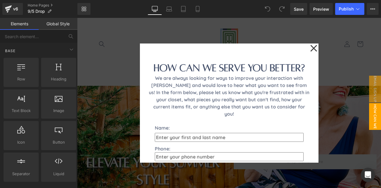
click at [334, 75] on div at bounding box center [229, 103] width 304 height 170
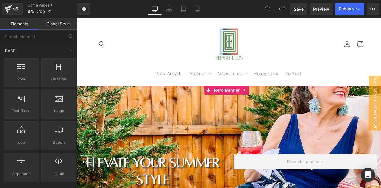
click at [192, 120] on div at bounding box center [229, 177] width 304 height 182
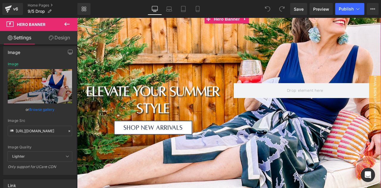
scroll to position [77, 0]
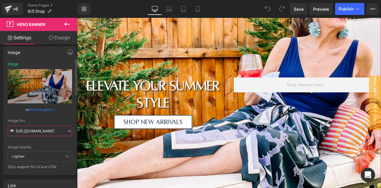
click at [32, 132] on input "[URL][DOMAIN_NAME]" at bounding box center [40, 130] width 64 height 10
paste input "Website_Headers_95b4b680-810b-4acd-9e92-b135a4bec251.png?v=1757089838"
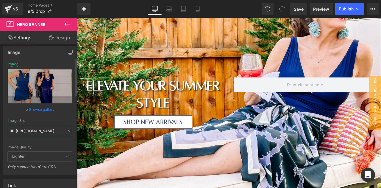
type input "[URL][DOMAIN_NAME]"
click at [61, 120] on div "Image Src" at bounding box center [40, 120] width 64 height 4
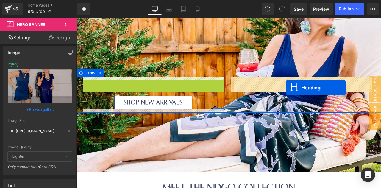
drag, startPoint x: 148, startPoint y: 95, endPoint x: 286, endPoint y: 87, distance: 137.9
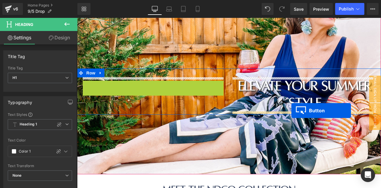
drag, startPoint x: 151, startPoint y: 87, endPoint x: 291, endPoint y: 110, distance: 142.0
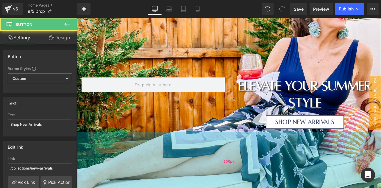
click at [174, 154] on div "200px" at bounding box center [229, 161] width 304 height 59
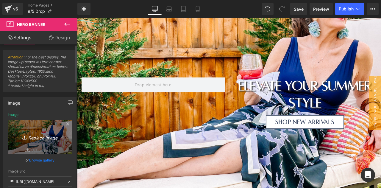
click at [51, 138] on icon "Replace Image" at bounding box center [40, 136] width 48 height 7
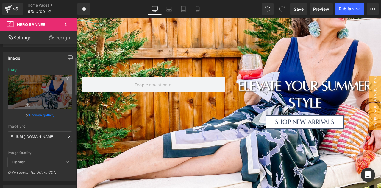
scroll to position [47, 0]
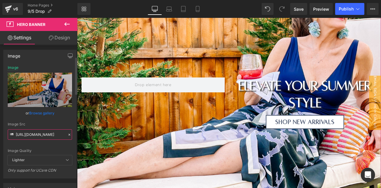
click at [38, 130] on input "[URL][DOMAIN_NAME]" at bounding box center [40, 134] width 64 height 10
paste input "Website_Headers_95b4b680-810b-4acd-9e92-b135a4bec251.png?v=1757089838"
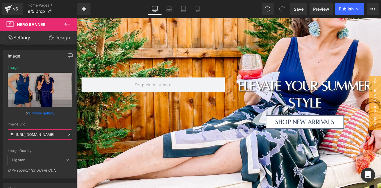
type input "[URL][DOMAIN_NAME]"
click at [51, 126] on div "Image Src https://cdn.shopify.com/s/files/1/0571/3592/3283/files/Website_Header…" at bounding box center [40, 131] width 64 height 18
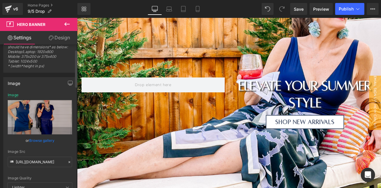
scroll to position [19, 0]
click at [42, 145] on div "Image Quality Lighter Lightest Lighter Lighter Lightest Only support for UCare …" at bounding box center [40, 137] width 64 height 89
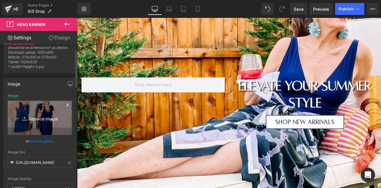
click at [48, 111] on link "Replace Image" at bounding box center [40, 117] width 64 height 34
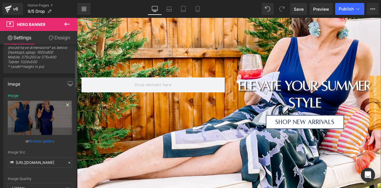
click at [40, 93] on div "Image Replace Image Upload image" at bounding box center [40, 113] width 64 height 41
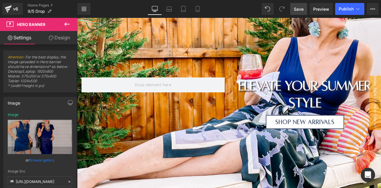
click at [302, 6] on span "Save" at bounding box center [298, 9] width 10 height 6
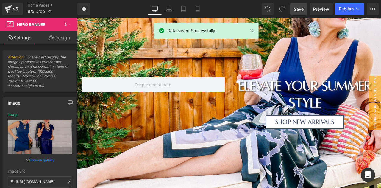
click at [64, 26] on icon at bounding box center [66, 24] width 7 height 7
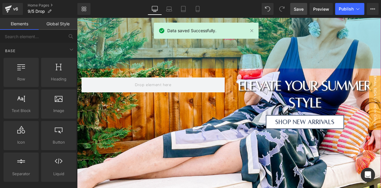
click at [123, 41] on div "200px" at bounding box center [229, 38] width 304 height 59
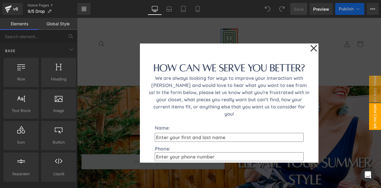
click at [119, 110] on div at bounding box center [229, 103] width 304 height 170
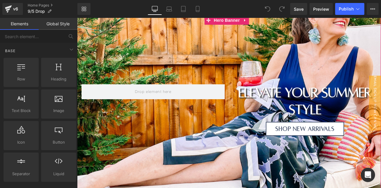
scroll to position [71, 0]
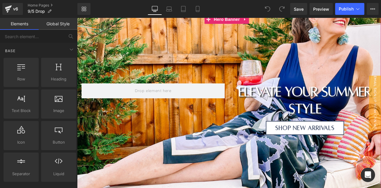
click at [145, 166] on div at bounding box center [229, 106] width 304 height 182
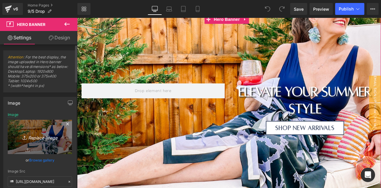
click at [43, 131] on link "Replace Image" at bounding box center [40, 137] width 64 height 34
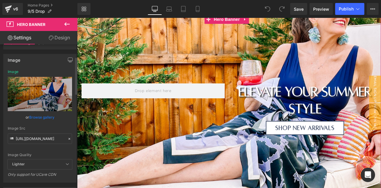
scroll to position [47, 0]
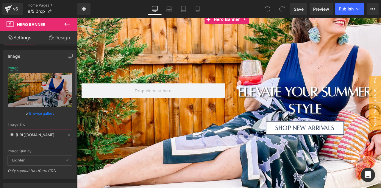
click at [36, 135] on input "https://cdn.shopify.com/s/files/1/0571/3592/3283/files/IMG_3954.jpg?v=1748884830" at bounding box center [40, 134] width 64 height 10
paste input "Website_Headers_95b4b680-810b-4acd-9e92-b135a4bec251.png?v=1757089838"
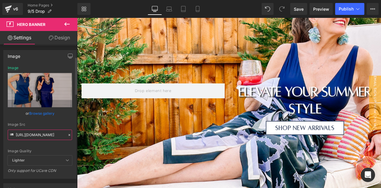
type input "https://cdn.shopify.com/s/files/1/0571/3592/3283/files/Website_Headers_95b4b680…"
click at [46, 144] on div "Image Quality Lighter Lightest Lighter Lighter Lightest Only support for UCare …" at bounding box center [40, 110] width 64 height 89
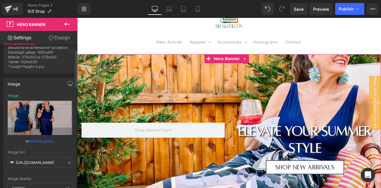
scroll to position [19, 0]
click at [56, 145] on div "Image Quality Lighter Lightest Lighter Lighter Lightest Only support for UCare …" at bounding box center [40, 138] width 64 height 89
click at [47, 141] on link "Browse gallery" at bounding box center [41, 141] width 25 height 10
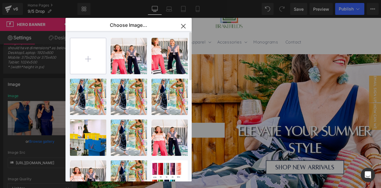
click at [90, 59] on input "file" at bounding box center [88, 56] width 36 height 36
click at [84, 60] on input "file" at bounding box center [88, 56] width 36 height 36
type input "C:\fakepath\Website_Headers_95b4b680-810b-4acd-9e92-b135a4bec251.png"
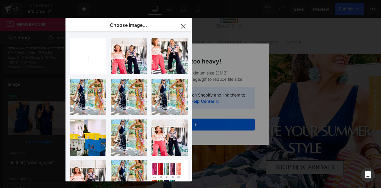
click at [184, 24] on icon "button" at bounding box center [183, 26] width 10 height 10
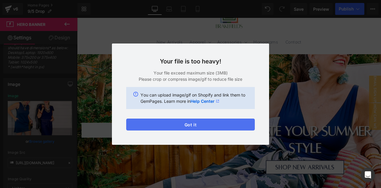
click at [168, 124] on button "Got it" at bounding box center [190, 124] width 128 height 12
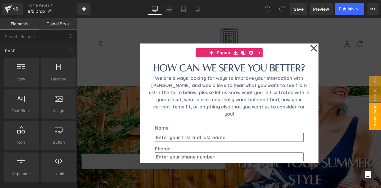
click at [118, 85] on div at bounding box center [229, 103] width 304 height 170
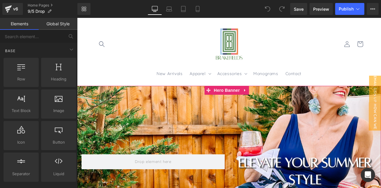
click at [143, 109] on div at bounding box center [229, 177] width 304 height 182
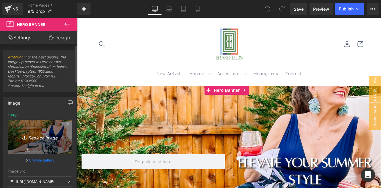
click at [33, 134] on icon "Replace Image" at bounding box center [40, 136] width 48 height 7
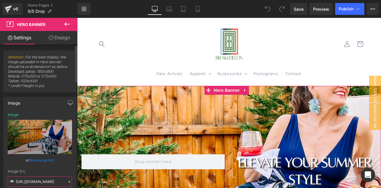
click at [33, 180] on input "[URL][DOMAIN_NAME]" at bounding box center [40, 181] width 64 height 10
paste input "Website_Headers_95b4b680-810b-4acd-9e92-b135a4bec251.png?v=1757089838"
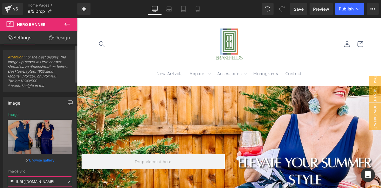
type input "[URL][DOMAIN_NAME]"
click at [52, 172] on div "Image Src" at bounding box center [40, 171] width 64 height 4
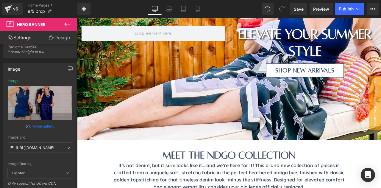
scroll to position [129, 0]
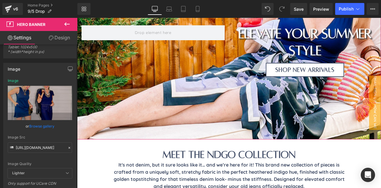
click at [62, 36] on link "Design" at bounding box center [59, 37] width 39 height 13
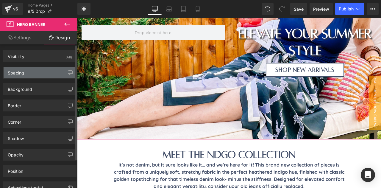
click at [28, 73] on div "Spacing" at bounding box center [40, 72] width 73 height 11
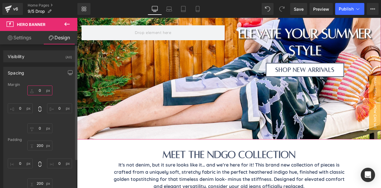
click at [38, 88] on input "0" at bounding box center [39, 90] width 25 height 10
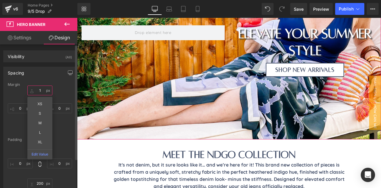
type input "0"
click at [20, 34] on link "Settings" at bounding box center [19, 37] width 39 height 13
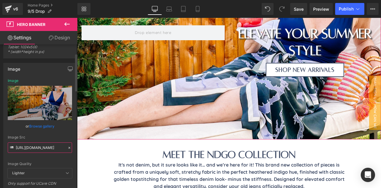
click at [53, 146] on input "[URL][DOMAIN_NAME]" at bounding box center [40, 147] width 64 height 10
type input "[URL][DOMAIN_NAME]"
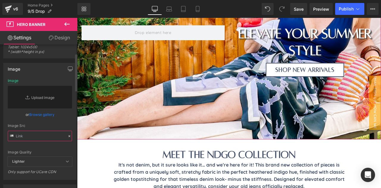
click at [35, 136] on input "text" at bounding box center [40, 136] width 64 height 10
paste input "https://cdn.shopify.com/s/files/1/0571/3592/3283/files/97B7974F-F7D3-4334-BA39-…"
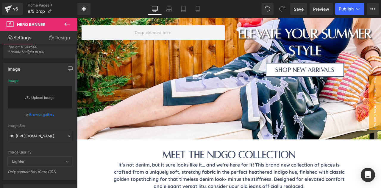
click at [54, 123] on div "Image Src" at bounding box center [40, 125] width 64 height 4
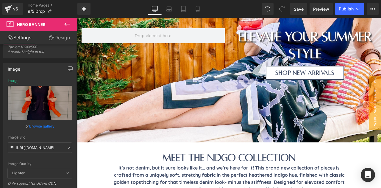
scroll to position [126, 0]
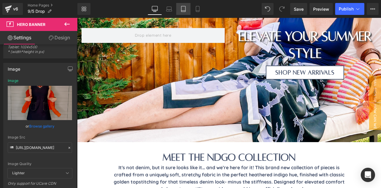
click at [183, 6] on icon at bounding box center [183, 9] width 4 height 6
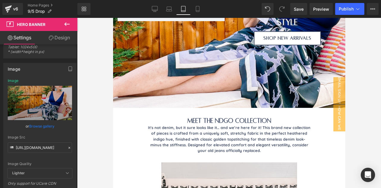
scroll to position [0, 0]
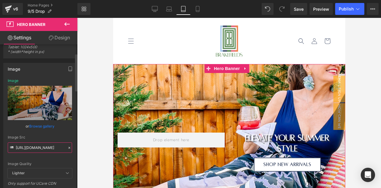
click at [31, 149] on input "https://cdn.shopify.com/s/files/1/0571/3592/3283/files/97B7974F-F7D3-4334-BA39-…" at bounding box center [40, 147] width 64 height 10
paste input "97B7974F-F7D3-4334-BA39-F7E4EE1BBB7C.jpg?v=1757089102"
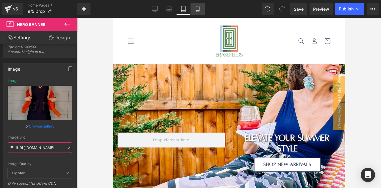
type input "https://cdn.shopify.com/s/files/1/0571/3592/3283/files/97B7974F-F7D3-4334-BA39-…"
click at [196, 8] on icon at bounding box center [197, 9] width 6 height 6
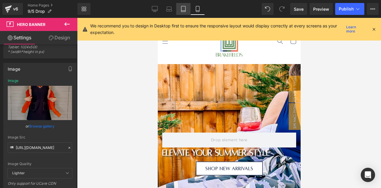
click at [182, 8] on icon at bounding box center [183, 9] width 6 height 6
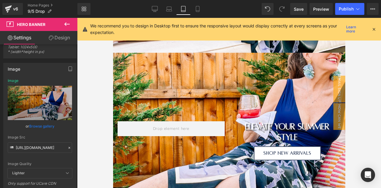
scroll to position [192, 0]
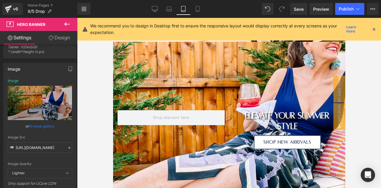
click at [189, 151] on div "elevate your summer style Heading Shop New Arrivals Button Row" at bounding box center [229, 126] width 232 height 51
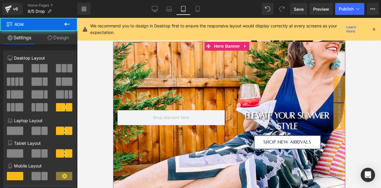
click at [167, 165] on div at bounding box center [229, 127] width 232 height 170
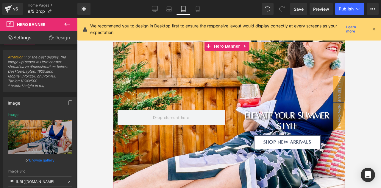
scroll to position [40, 0]
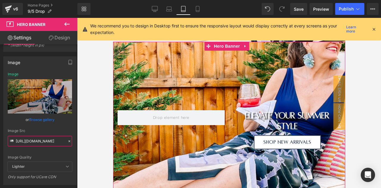
click at [42, 139] on input "https://cdn.shopify.com/s/files/1/0571/3592/3283/files/IMG_3954.jpg?v=1748884830" at bounding box center [40, 141] width 64 height 10
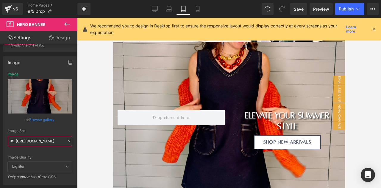
scroll to position [0, 0]
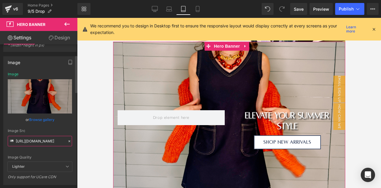
click at [29, 141] on input "https://cdn.shopify.com/s/files/1/0571/3592/3283/files/97B7974F-F7D3-4334-BA39-…" at bounding box center [40, 141] width 64 height 10
paste input "Website_Headers_95b4b680-810b-4acd-9e92-b135a4bec251.png?v=1757089838"
type input "https://cdn.shopify.com/s/files/1/0571/3592/3283/files/Website_Headers_95b4b680…"
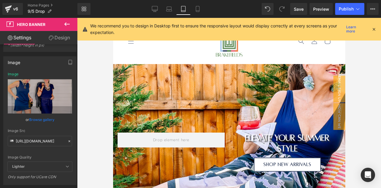
click at [208, 74] on div at bounding box center [229, 149] width 232 height 170
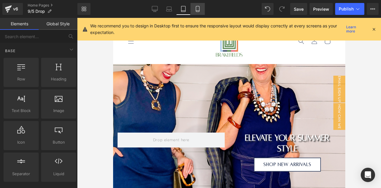
click at [191, 10] on link "Mobile" at bounding box center [197, 9] width 14 height 12
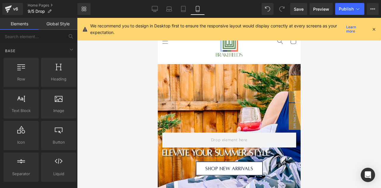
scroll to position [46, 0]
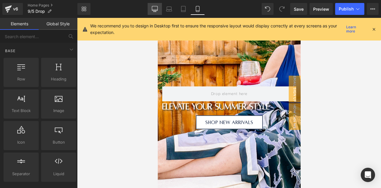
click at [151, 6] on link "Desktop" at bounding box center [154, 9] width 14 height 12
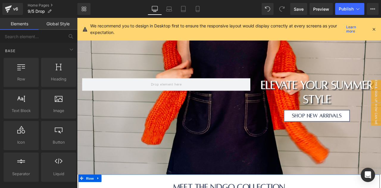
scroll to position [0, 0]
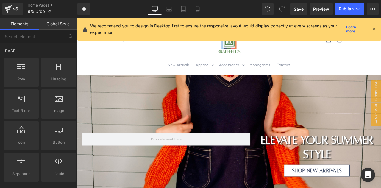
click at [183, 100] on div "elevate your summer style Heading Shop New Arrivals Button Row Hero Banner 200p…" at bounding box center [257, 177] width 360 height 182
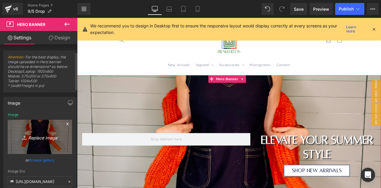
scroll to position [39, 0]
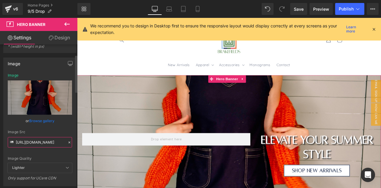
click at [36, 140] on input "https://cdn.shopify.com/s/files/1/0571/3592/3283/files/97B7974F-F7D3-4334-BA39-…" at bounding box center [40, 142] width 64 height 10
paste input "Website_Headers_95b4b680-810b-4acd-9e92-b135a4bec251.png?v=1757089838"
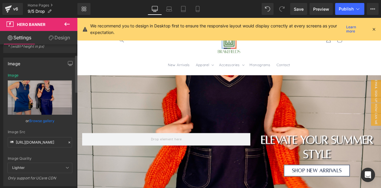
click at [55, 133] on div "Image Src" at bounding box center [40, 132] width 64 height 4
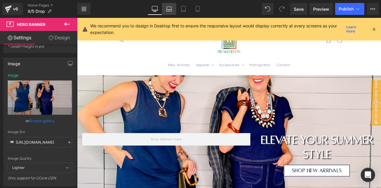
click at [168, 10] on icon at bounding box center [169, 9] width 6 height 6
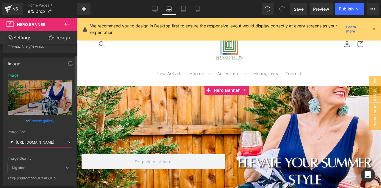
click at [41, 145] on input "https://cdn.shopify.com/s/files/1/0571/3592/3283/files/Website_Headers_95b4b680…" at bounding box center [40, 142] width 64 height 10
paste input "Website_Headers_95b4b680-810b-4acd-9e92-b135a4bec251.png?v=1757089838"
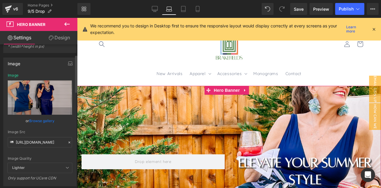
click at [65, 128] on div "Image Quality Lighter Lightest Lighter Lighter Lightest Only support for UCare …" at bounding box center [40, 117] width 64 height 89
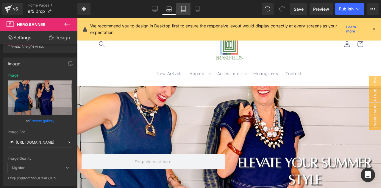
click at [183, 7] on icon at bounding box center [183, 9] width 6 height 6
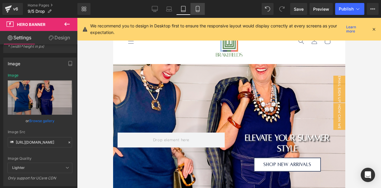
click at [196, 12] on link "Mobile" at bounding box center [197, 9] width 14 height 12
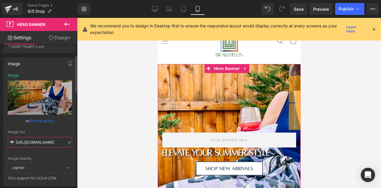
click at [37, 145] on input "https://cdn.shopify.com/s/files/1/0571/3592/3283/files/Website_Headers_95b4b680…" at bounding box center [40, 142] width 64 height 10
paste input "Website_Headers_95b4b680-810b-4acd-9e92-b135a4bec251.png?v=1757089838"
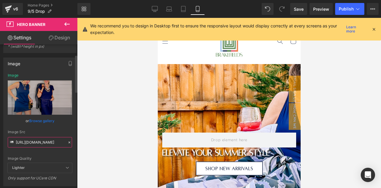
type input "https://cdn.shopify.com/s/files/1/0571/3592/3283/files/Website_Headers_95b4b680…"
click at [59, 130] on div "Image Src" at bounding box center [40, 132] width 64 height 4
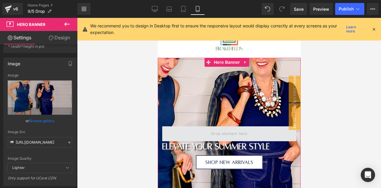
scroll to position [5, 0]
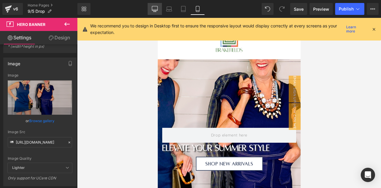
click at [153, 10] on icon at bounding box center [155, 10] width 6 height 0
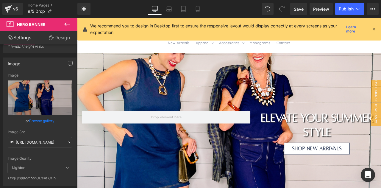
click at [372, 32] on div at bounding box center [373, 29] width 5 height 7
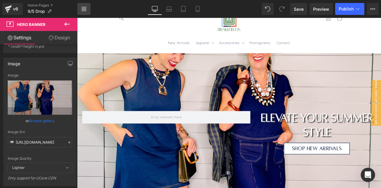
click at [86, 7] on icon at bounding box center [83, 9] width 5 height 5
click at [63, 7] on link "Home Pages" at bounding box center [53, 5] width 50 height 5
click at [68, 25] on icon at bounding box center [66, 24] width 7 height 7
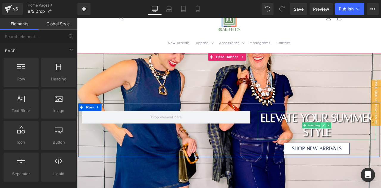
click at [366, 147] on link at bounding box center [368, 144] width 6 height 7
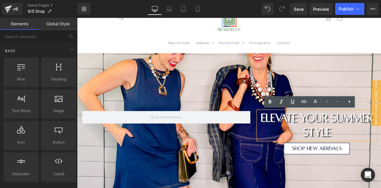
click at [366, 153] on h1 "elevate your summer style" at bounding box center [361, 145] width 140 height 34
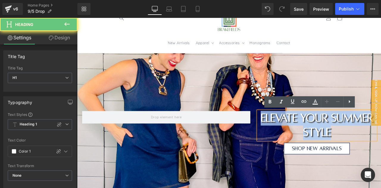
click at [366, 153] on h1 "elevate your summer style" at bounding box center [361, 145] width 140 height 34
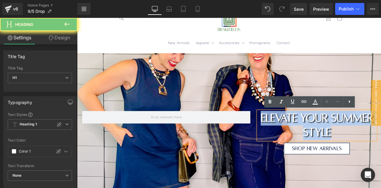
click at [366, 153] on h1 "elevate your summer style" at bounding box center [361, 145] width 140 height 34
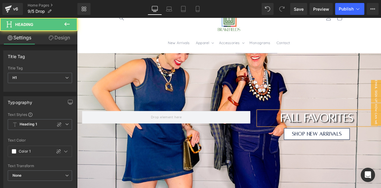
click at [313, 135] on h1 "Fall Favorites" at bounding box center [361, 136] width 140 height 17
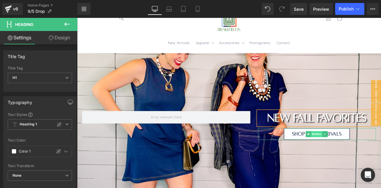
click at [359, 156] on span "Button" at bounding box center [361, 155] width 14 height 7
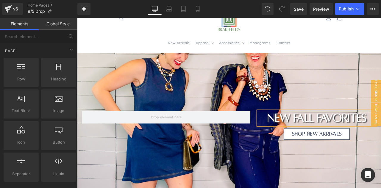
click at [361, 50] on header "New Arrivals Apparel Apparel Pants Shorts Tops" at bounding box center [256, 26] width 297 height 68
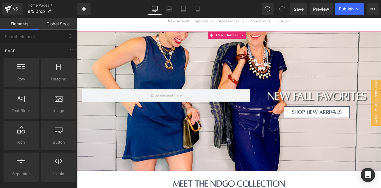
scroll to position [51, 0]
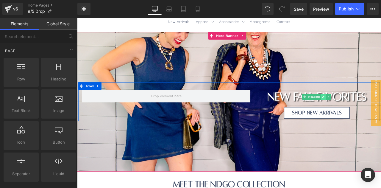
click at [365, 111] on link at bounding box center [368, 111] width 6 height 7
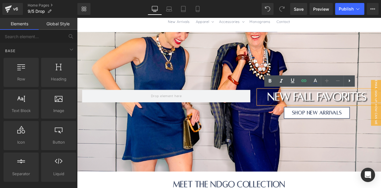
click at [380, 115] on h1 "new Fall Favorites" at bounding box center [361, 111] width 140 height 17
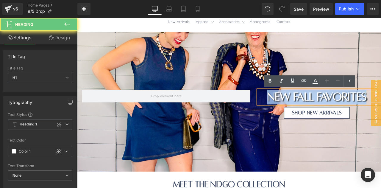
click at [380, 115] on h1 "new Fall Favorites" at bounding box center [361, 111] width 140 height 17
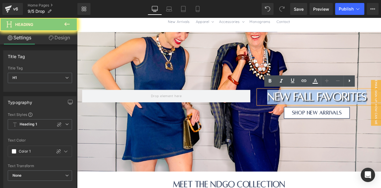
click at [380, 115] on h1 "new Fall Favorites" at bounding box center [361, 111] width 140 height 17
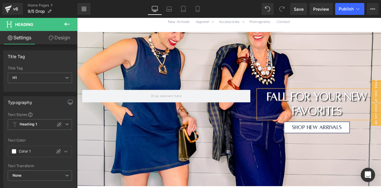
click at [377, 71] on div at bounding box center [257, 125] width 360 height 182
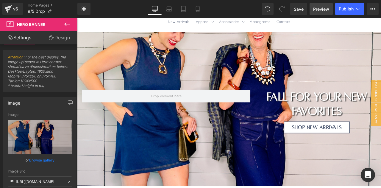
click at [319, 11] on span "Preview" at bounding box center [321, 9] width 16 height 6
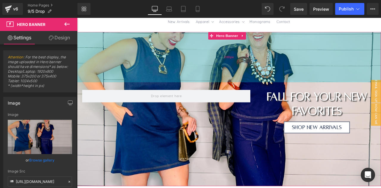
click at [298, 85] on div "200px" at bounding box center [257, 63] width 360 height 59
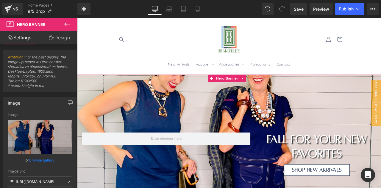
scroll to position [0, 0]
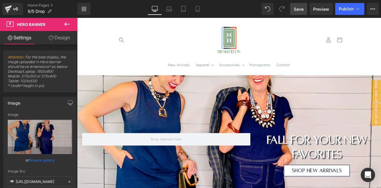
click at [300, 7] on span "Save" at bounding box center [298, 9] width 10 height 6
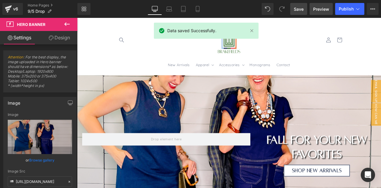
click at [324, 7] on span "Preview" at bounding box center [321, 9] width 16 height 6
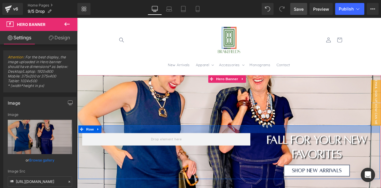
scroll to position [20, 0]
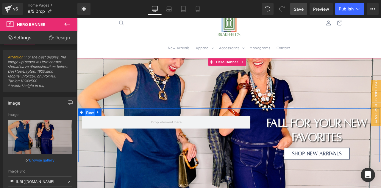
click at [92, 130] on span "Row" at bounding box center [92, 129] width 12 height 9
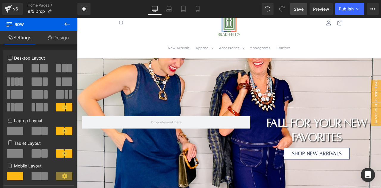
click at [67, 24] on icon at bounding box center [66, 24] width 5 height 4
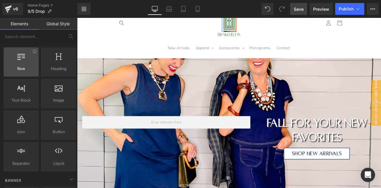
scroll to position [0, 0]
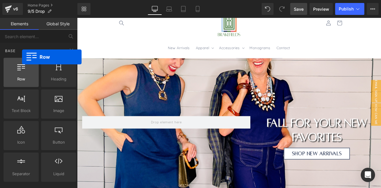
click at [22, 74] on div at bounding box center [21, 68] width 32 height 13
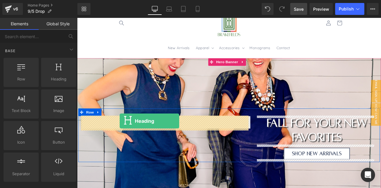
drag, startPoint x: 129, startPoint y: 95, endPoint x: 127, endPoint y: 140, distance: 44.6
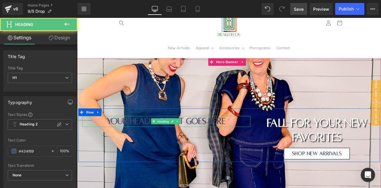
click at [156, 141] on h1 "Your heading text goes here" at bounding box center [182, 140] width 199 height 13
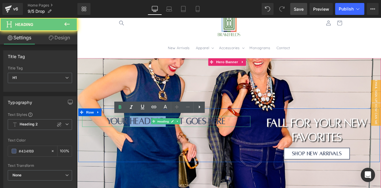
click at [156, 141] on h1 "Your heading text goes here" at bounding box center [182, 140] width 199 height 13
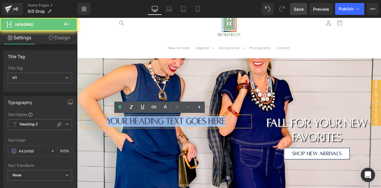
click at [156, 141] on h1 "Your heading text goes here" at bounding box center [182, 140] width 199 height 13
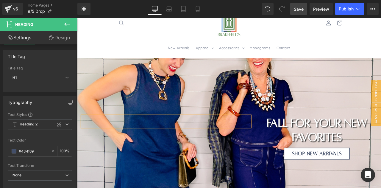
click at [260, 104] on div at bounding box center [257, 156] width 360 height 182
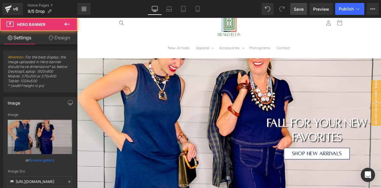
click at [301, 7] on span "Save" at bounding box center [298, 9] width 10 height 6
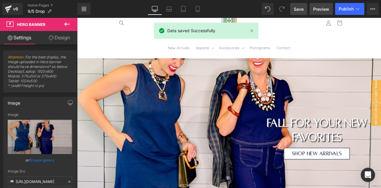
click at [318, 8] on span "Preview" at bounding box center [321, 9] width 16 height 6
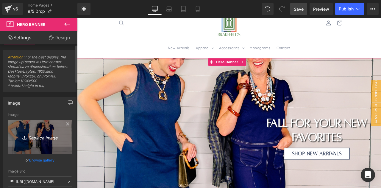
click at [51, 144] on link "Replace Image" at bounding box center [40, 137] width 64 height 34
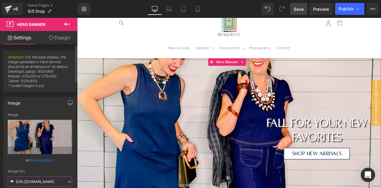
click at [39, 181] on input "https://cdn.shopify.com/s/files/1/0571/3592/3283/files/Website_Headers_95b4b680…" at bounding box center [40, 181] width 64 height 10
paste input "e980cdbe-0510-4ef7-9d41-615ee0b96a91.png?v=1757090776"
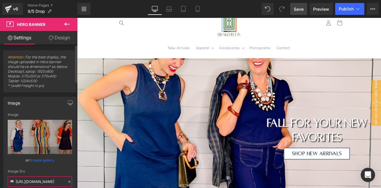
type input "https://cdn.shopify.com/s/files/1/0571/3592/3283/files/Website_Headers_e980cdbe…"
click at [58, 170] on div "Image Src" at bounding box center [40, 171] width 64 height 4
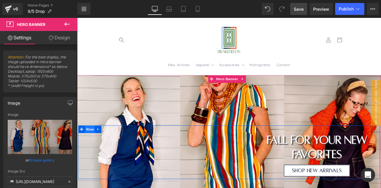
click at [94, 147] on span "Row" at bounding box center [92, 149] width 12 height 9
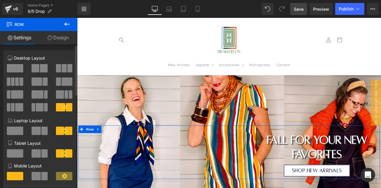
click at [17, 67] on span at bounding box center [15, 68] width 16 height 8
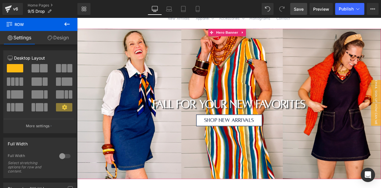
scroll to position [50, 0]
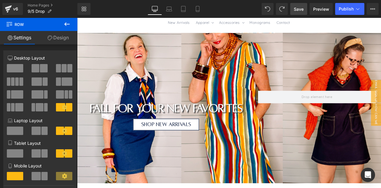
click at [288, 31] on header "New Arrivals Apparel Apparel Pants Shorts Tops" at bounding box center [256, 2] width 297 height 68
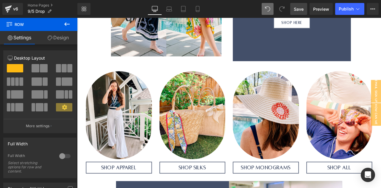
scroll to position [524, 0]
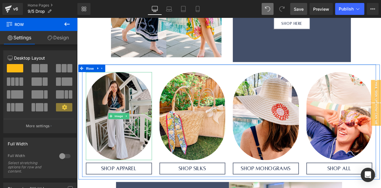
click at [129, 150] on img at bounding box center [126, 134] width 78 height 104
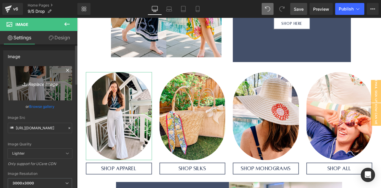
click at [42, 92] on link "Replace Image" at bounding box center [40, 83] width 64 height 34
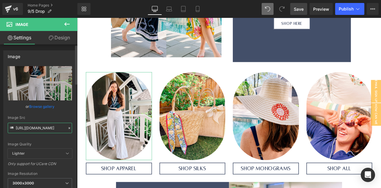
click at [31, 132] on input "https://cdn.shopify.com/s/files/1/0571/3592/3283/files/IMG_5709_3000x3000.jpg?v…" at bounding box center [40, 128] width 64 height 10
paste input "7C737D92-ECD4-4697-B1BD-AC1315CC3989.jpg?v=1757088189"
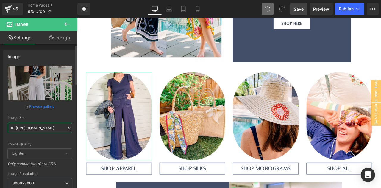
type input "https://cdn.shopify.com/s/files/1/0571/3592/3283/files/7C737D92-ECD4-4697-B1BD-…"
click at [65, 116] on div "Image Src" at bounding box center [40, 117] width 64 height 4
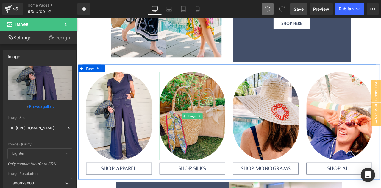
click at [219, 150] on img at bounding box center [214, 134] width 78 height 104
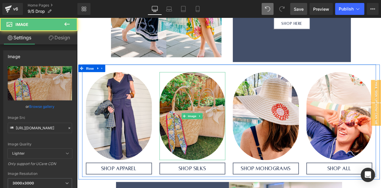
click at [207, 140] on img at bounding box center [214, 134] width 78 height 104
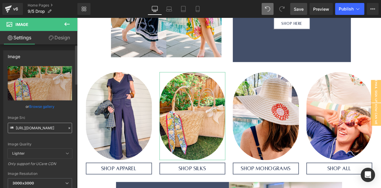
click at [30, 124] on input "https://cdn.shopify.com/s/files/1/0571/3592/3283/files/IMG_3882_3000x3000.jpg?v…" at bounding box center [40, 128] width 64 height 10
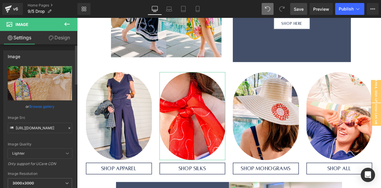
type input "https://cdn.shopify.com/s/files/1/0571/3592/3283/files/IMG_4031_3000x3000.jpg?v…"
click at [57, 117] on div "Image Src" at bounding box center [40, 117] width 64 height 4
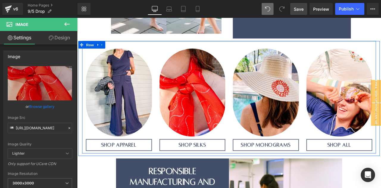
scroll to position [553, 0]
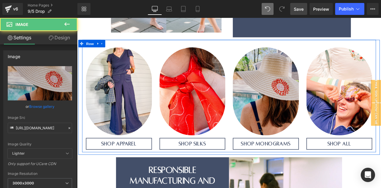
click at [301, 121] on img at bounding box center [300, 105] width 78 height 104
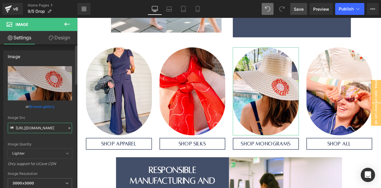
click at [40, 127] on input "https://cdn.shopify.com/s/files/1/0571/3592/3283/files/IMG_3873_3000x3000.jpg?v…" at bounding box center [40, 128] width 64 height 10
paste input "-2776.jpg?v=1731522160"
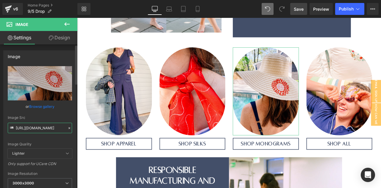
scroll to position [0, 96]
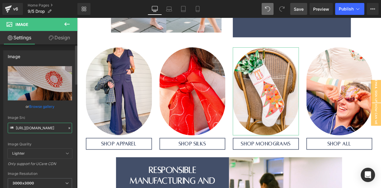
type input "https://cdn.shopify.com/s/files/1/0571/3592/3283/files/IMG-2776.jpg?v=1731522160"
click at [60, 117] on div "Image Src" at bounding box center [40, 117] width 64 height 4
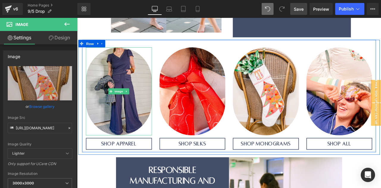
click at [129, 120] on img at bounding box center [126, 105] width 78 height 104
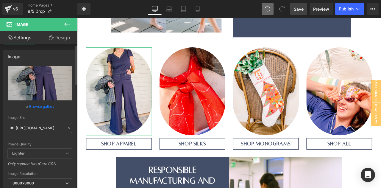
click at [39, 126] on input "https://cdn.shopify.com/s/files/1/0571/3592/3283/files/7C737D92-ECD4-4697-B1BD-…" at bounding box center [40, 128] width 64 height 10
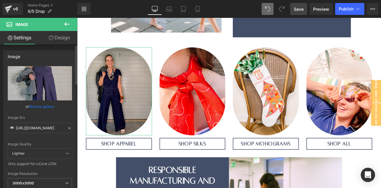
click at [52, 118] on div "Image Src" at bounding box center [40, 117] width 64 height 4
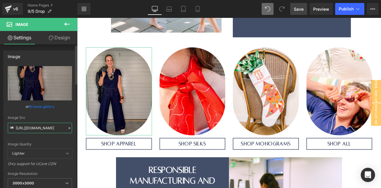
click at [32, 129] on input "https://cdn.shopify.com/s/files/1/0571/3592/3283/files/F404D80F-583D-4974-B6E5-…" at bounding box center [40, 128] width 64 height 10
paste input "90E090DD-078B-43E4-8D6A-DC23C3DBF6C1.jpg?v=1757041087"
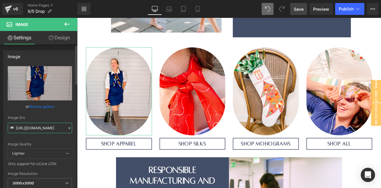
type input "https://cdn.shopify.com/s/files/1/0571/3592/3283/files/90E090DD-078B-43E4-8D6A-…"
click at [73, 110] on div "https://cdn.shopify.com/s/files/1/0571/3592/3283/files/7C737D92-ECD4-4697-B1BD-…" at bounding box center [40, 143] width 73 height 154
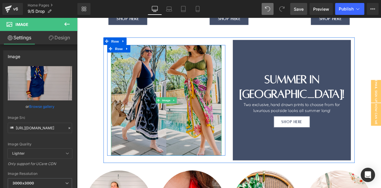
scroll to position [375, 0]
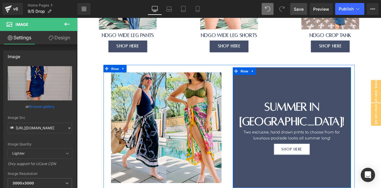
click at [264, 150] on div "Separator summer in sarongs! Heading Two exclusive, hand drawn prints to choose…" at bounding box center [331, 147] width 140 height 136
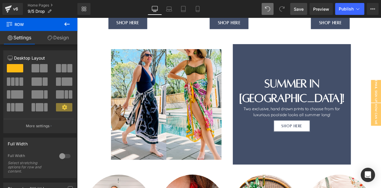
scroll to position [401, 0]
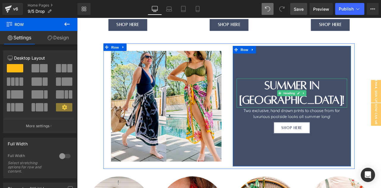
click at [304, 100] on h1 "summer in sarongs!" at bounding box center [331, 106] width 131 height 34
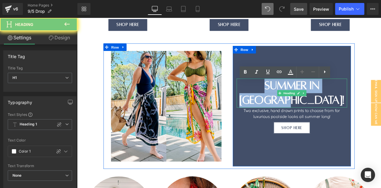
click at [304, 100] on h1 "summer in sarongs!" at bounding box center [331, 106] width 131 height 34
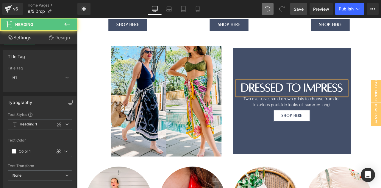
click at [319, 101] on h1 "Dressed to Impress" at bounding box center [331, 100] width 131 height 17
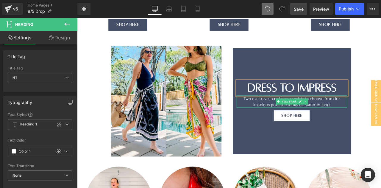
click at [293, 114] on div "Two exclusive, hand drawn prints to choose from for luxurious poolside looks al…" at bounding box center [331, 116] width 131 height 14
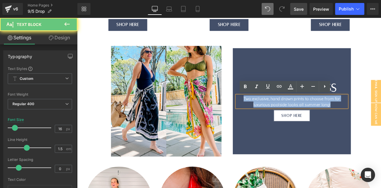
click at [293, 114] on div "Two exclusive, hand drawn prints to choose from for luxurious poolside looks al…" at bounding box center [331, 116] width 131 height 14
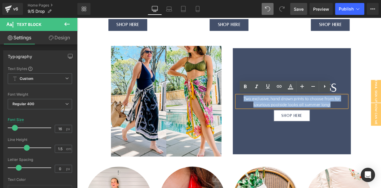
click at [293, 114] on div "Two exclusive, hand drawn prints to choose from for luxurious poolside looks al…" at bounding box center [331, 116] width 131 height 14
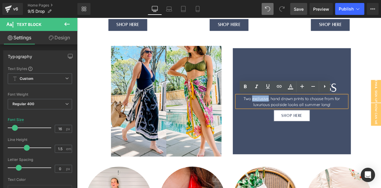
click at [293, 114] on div "Two exclusive, hand drawn prints to choose from for luxurious poolside looks al…" at bounding box center [331, 116] width 131 height 14
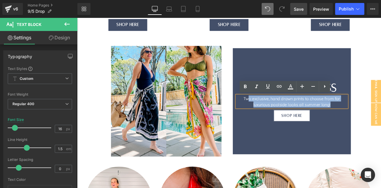
drag, startPoint x: 379, startPoint y: 122, endPoint x: 277, endPoint y: 115, distance: 102.2
click at [277, 115] on div "Two exclusive, hand drawn prints to choose from for luxurious poolside looks al…" at bounding box center [331, 116] width 131 height 14
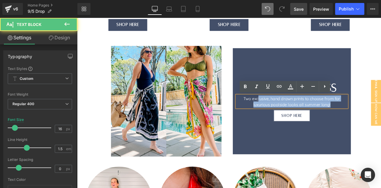
drag, startPoint x: 375, startPoint y: 120, endPoint x: 288, endPoint y: 115, distance: 87.0
click at [288, 115] on div "Two exclusive, hand drawn prints to choose from for luxurious poolside looks al…" at bounding box center [331, 116] width 131 height 14
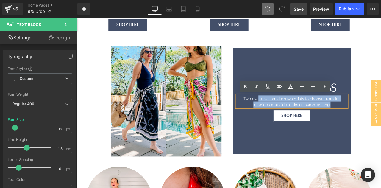
click at [362, 120] on div "Two exclusive, hand drawn prints to choose from for luxurious poolside looks al…" at bounding box center [331, 116] width 131 height 14
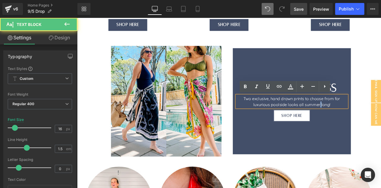
click at [362, 120] on div "Two exclusive, hand drawn prints to choose from for luxurious poolside looks al…" at bounding box center [331, 116] width 131 height 14
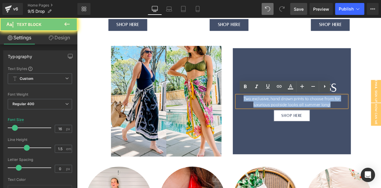
click at [362, 120] on div "Two exclusive, hand drawn prints to choose from for luxurious poolside looks al…" at bounding box center [331, 116] width 131 height 14
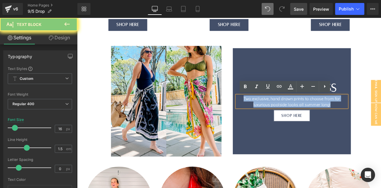
click at [379, 122] on div "Two exclusive, hand drawn prints to choose from for luxurious poolside looks al…" at bounding box center [331, 116] width 131 height 14
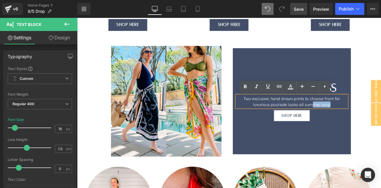
drag, startPoint x: 379, startPoint y: 122, endPoint x: 354, endPoint y: 117, distance: 24.8
click at [354, 117] on div "Two exclusive, hand drawn prints to choose from for luxurious poolside looks al…" at bounding box center [331, 116] width 131 height 14
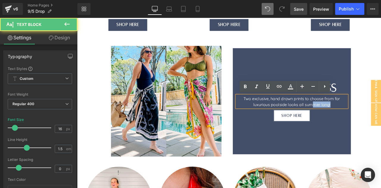
click at [380, 120] on div "Two exclusive, hand drawn prints to choose from for luxurious poolside looks al…" at bounding box center [331, 116] width 131 height 14
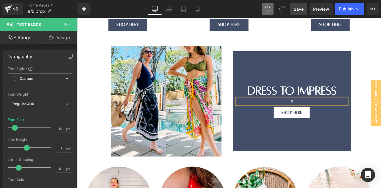
scroll to position [404, 0]
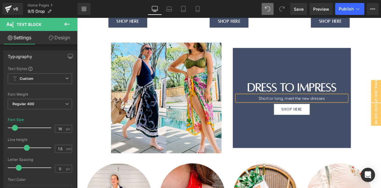
click at [355, 113] on div "Short or long, meet the new dresses" at bounding box center [331, 112] width 131 height 7
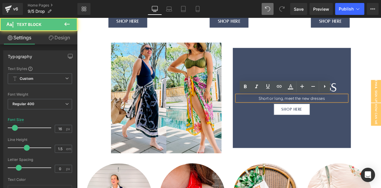
click at [355, 113] on div "Short or long, meet the new dresses" at bounding box center [331, 112] width 131 height 7
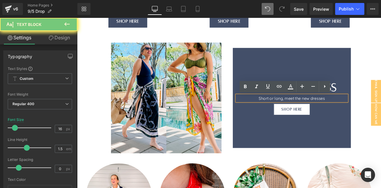
click at [355, 113] on div "Short or long, meet the new dresses" at bounding box center [331, 112] width 131 height 7
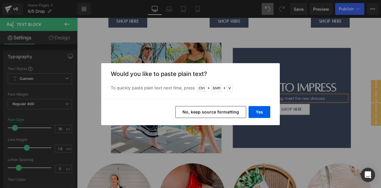
click at [270, 132] on div "Back to Library Insert Would you like to paste plain text? To quickly paste pla…" at bounding box center [190, 94] width 381 height 188
click at [254, 113] on button "Yes" at bounding box center [259, 112] width 22 height 12
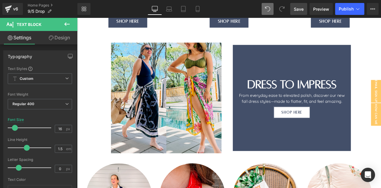
click at [300, 9] on span "Save" at bounding box center [298, 9] width 10 height 6
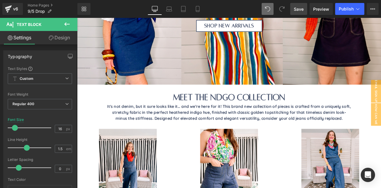
scroll to position [169, 0]
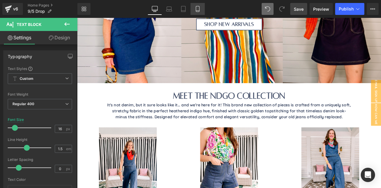
click at [197, 9] on icon at bounding box center [197, 9] width 6 height 6
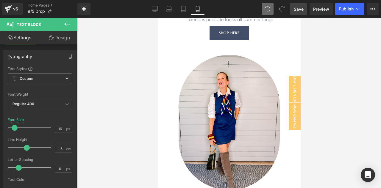
scroll to position [907, 0]
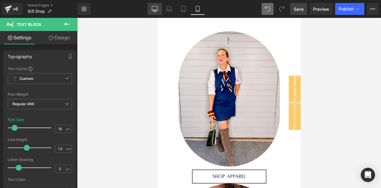
click at [157, 12] on link "Desktop" at bounding box center [154, 9] width 14 height 12
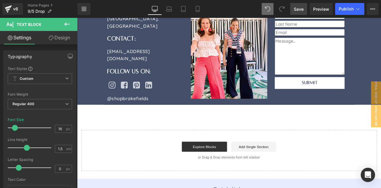
scroll to position [435, 0]
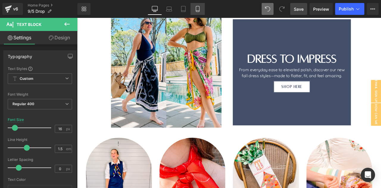
click at [197, 11] on icon at bounding box center [197, 9] width 6 height 6
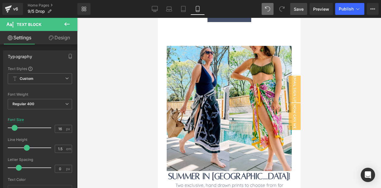
scroll to position [711, 0]
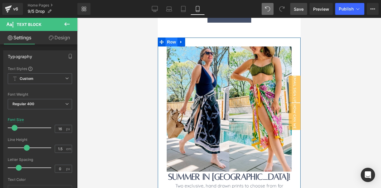
click at [174, 43] on span "Row" at bounding box center [171, 41] width 12 height 9
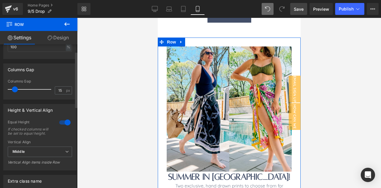
scroll to position [0, 0]
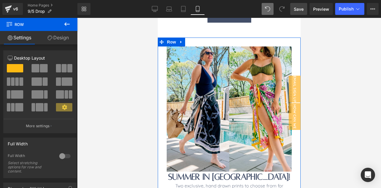
click at [63, 38] on link "Design" at bounding box center [58, 37] width 39 height 13
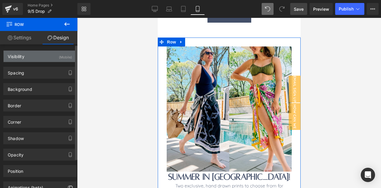
click at [39, 55] on div "Visibility (Mobile)" at bounding box center [40, 56] width 73 height 11
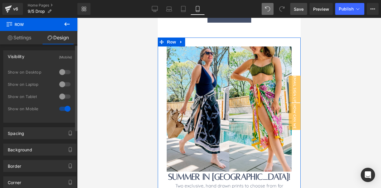
click at [61, 109] on div at bounding box center [65, 109] width 14 height 10
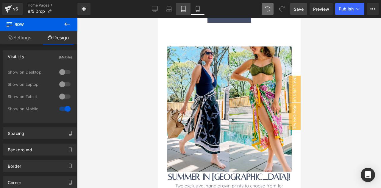
click at [185, 9] on icon at bounding box center [183, 9] width 4 height 6
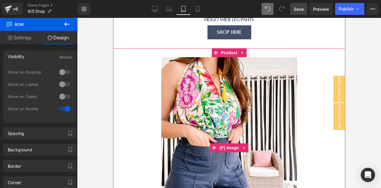
scroll to position [454, 0]
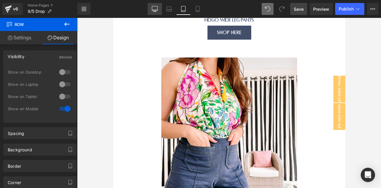
click at [153, 10] on icon at bounding box center [155, 8] width 6 height 4
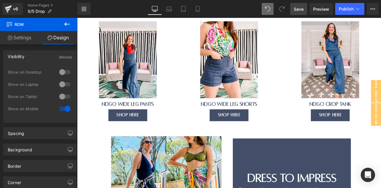
scroll to position [412, 0]
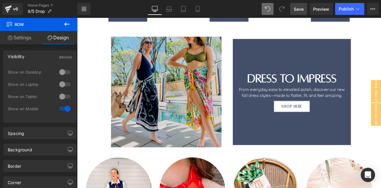
click at [190, 140] on img at bounding box center [182, 105] width 131 height 131
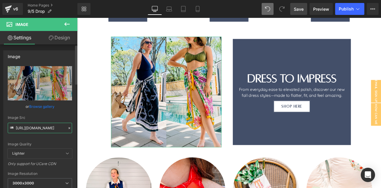
click at [32, 127] on input "https://cdn.shopify.com/s/files/1/0571/3592/3283/files/Untitled_design_2_3000x3…" at bounding box center [40, 128] width 64 height 10
paste input "website_images_square.png?v=175709250"
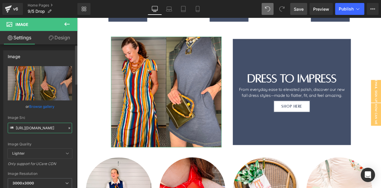
type input "https://cdn.shopify.com/s/files/1/0571/3592/3283/files/website_images_square_30…"
click at [62, 115] on div "Image Quality Lighter Lightest Lighter Lighter Lightest Only support for UCare …" at bounding box center [40, 107] width 64 height 82
click at [380, 163] on div "Heading fall for your new favorites Heading Shop New Arrivals Button Row Hero B…" at bounding box center [257, 184] width 360 height 1020
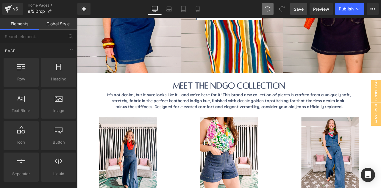
scroll to position [180, 0]
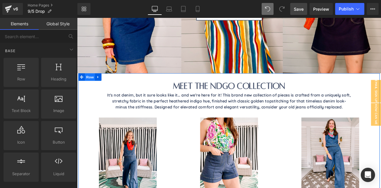
click at [90, 89] on span "Row" at bounding box center [92, 87] width 12 height 9
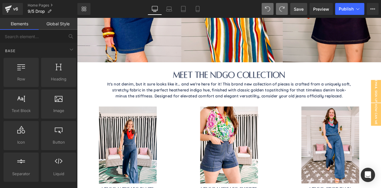
scroll to position [193, 0]
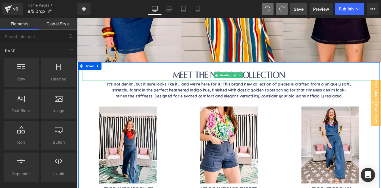
click at [221, 86] on h1 "Meet the ndgo collection" at bounding box center [257, 85] width 348 height 13
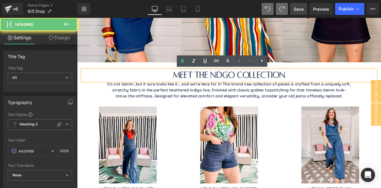
click at [221, 86] on h1 "Meet the ndgo collection" at bounding box center [257, 85] width 348 height 13
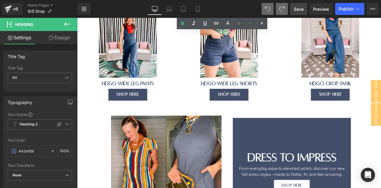
scroll to position [363, 0]
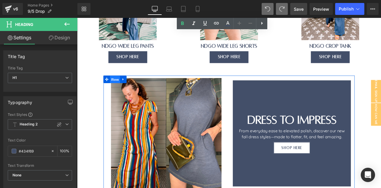
click at [123, 91] on span "Row" at bounding box center [122, 90] width 12 height 9
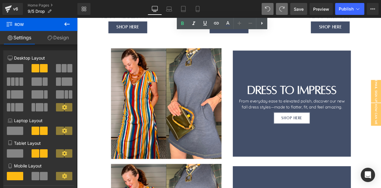
scroll to position [396, 0]
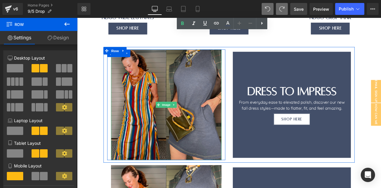
click at [185, 66] on img at bounding box center [182, 120] width 131 height 131
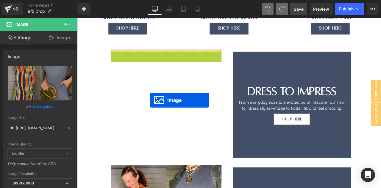
drag, startPoint x: 181, startPoint y: 120, endPoint x: 162, endPoint y: 115, distance: 20.1
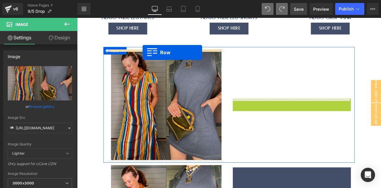
drag, startPoint x: 273, startPoint y: 62, endPoint x: 155, endPoint y: 59, distance: 118.7
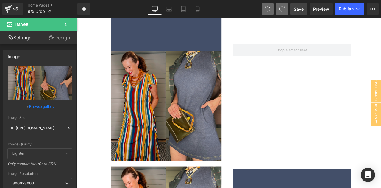
scroll to position [529, 0]
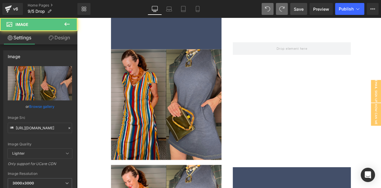
click at [180, 139] on img at bounding box center [182, 120] width 131 height 131
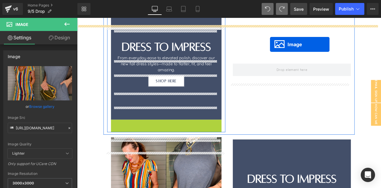
scroll to position [416, 0]
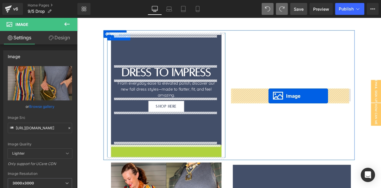
drag, startPoint x: 178, startPoint y: 119, endPoint x: 304, endPoint y: 110, distance: 126.4
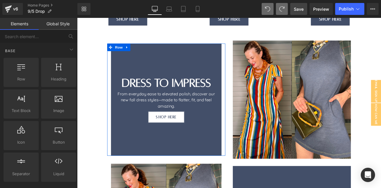
scroll to position [392, 0]
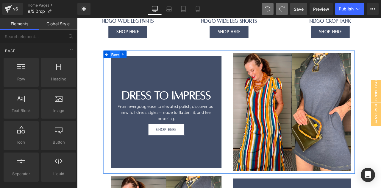
click at [119, 61] on span "Row" at bounding box center [122, 61] width 12 height 9
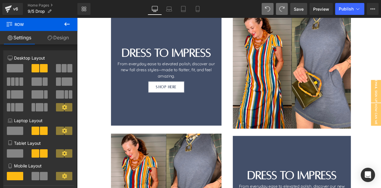
scroll to position [403, 0]
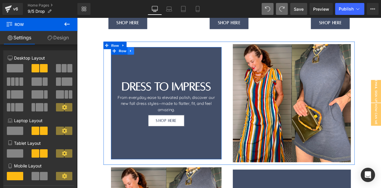
click at [137, 59] on div "Separator Dress to Impress Heading From everyday ease to elevated polish, disco…" at bounding box center [183, 119] width 140 height 133
click at [120, 49] on span "Row" at bounding box center [122, 50] width 12 height 9
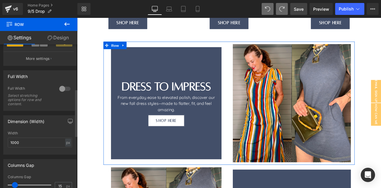
scroll to position [135, 0]
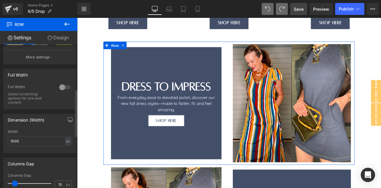
click at [63, 89] on div at bounding box center [65, 87] width 14 height 10
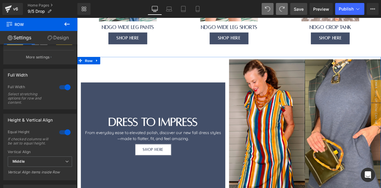
scroll to position [384, 0]
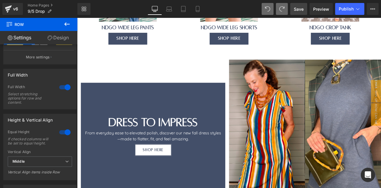
click at [99, 106] on div at bounding box center [167, 116] width 162 height 36
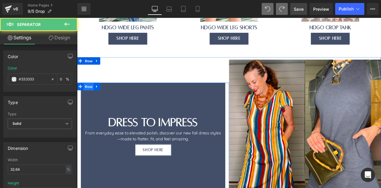
click at [92, 98] on span "Row" at bounding box center [91, 99] width 12 height 9
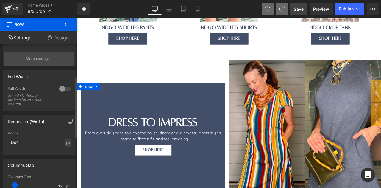
scroll to position [76, 0]
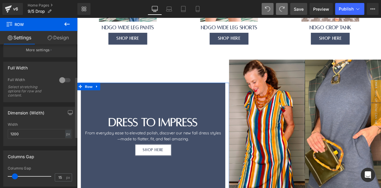
click at [61, 79] on div at bounding box center [65, 80] width 14 height 10
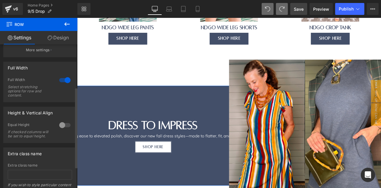
click at [61, 79] on div at bounding box center [65, 80] width 14 height 10
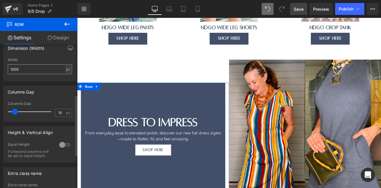
scroll to position [143, 0]
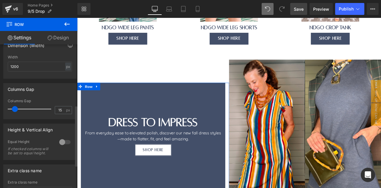
click at [60, 141] on div at bounding box center [65, 142] width 14 height 10
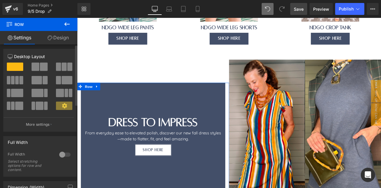
scroll to position [0, 0]
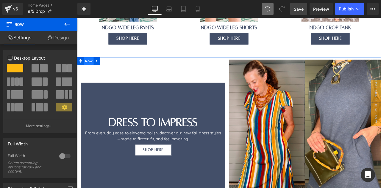
click at [91, 66] on span "Row" at bounding box center [91, 68] width 12 height 9
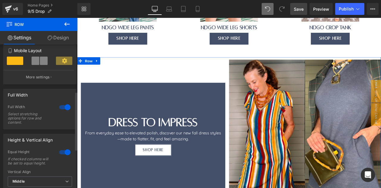
scroll to position [115, 0]
click at [60, 108] on div at bounding box center [65, 107] width 14 height 10
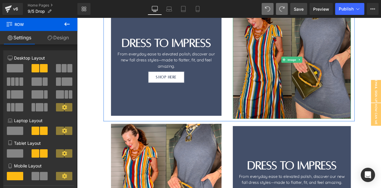
scroll to position [455, 0]
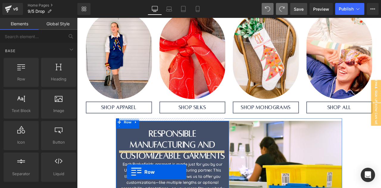
scroll to position [590, 0]
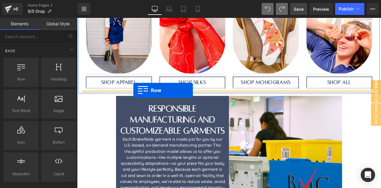
drag, startPoint x: 92, startPoint y: 43, endPoint x: 144, endPoint y: 103, distance: 79.3
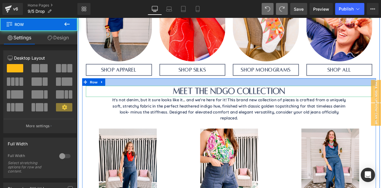
scroll to position [575, 0]
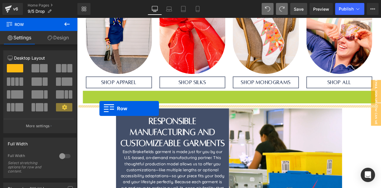
drag, startPoint x: 95, startPoint y: 108, endPoint x: 103, endPoint y: 125, distance: 19.3
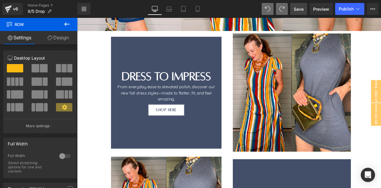
scroll to position [233, 0]
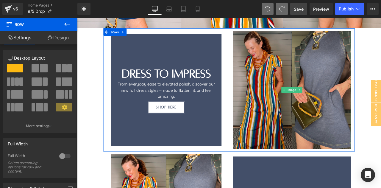
click at [287, 121] on img at bounding box center [331, 103] width 140 height 140
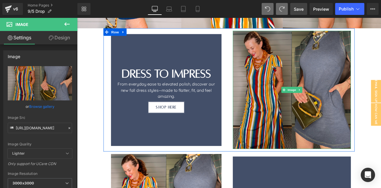
click at [270, 94] on img at bounding box center [331, 103] width 140 height 140
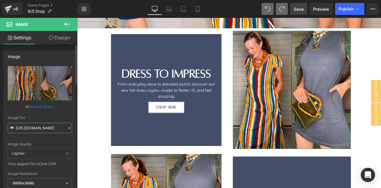
click at [34, 129] on input "https://cdn.shopify.com/s/files/1/0571/3592/3283/files/website_images_square_30…" at bounding box center [40, 128] width 64 height 10
paste input "7C737D92-ECD4-4697-B1BD-AC1315CC3989.jpg?v=175708818"
type input "https://cdn.shopify.com/s/files/1/0571/3592/3283/files/7C737D92-ECD4-4697-B1BD-…"
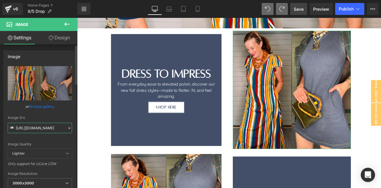
scroll to position [0, 157]
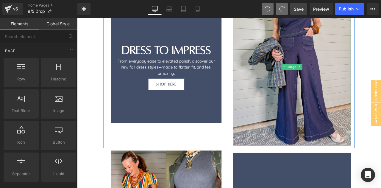
scroll to position [285, 0]
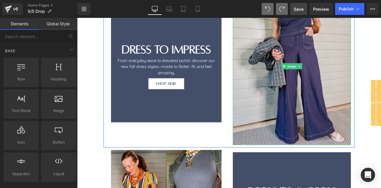
click at [307, 144] on img at bounding box center [331, 75] width 140 height 186
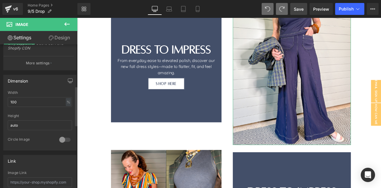
scroll to position [151, 0]
click at [61, 136] on div at bounding box center [65, 139] width 14 height 10
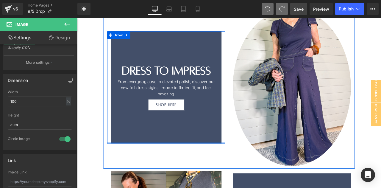
scroll to position [267, 0]
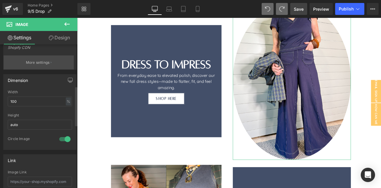
click at [43, 60] on p "More settings" at bounding box center [38, 62] width 24 height 5
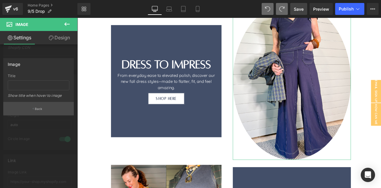
click at [35, 109] on p "Back" at bounding box center [39, 108] width 8 height 4
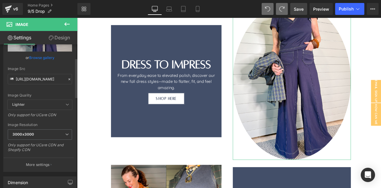
scroll to position [0, 0]
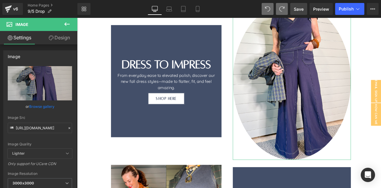
click at [59, 35] on link "Design" at bounding box center [59, 37] width 39 height 13
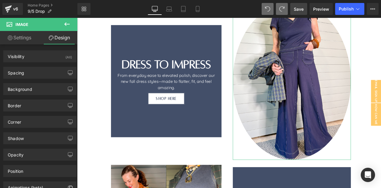
click at [23, 41] on link "Settings" at bounding box center [19, 37] width 39 height 13
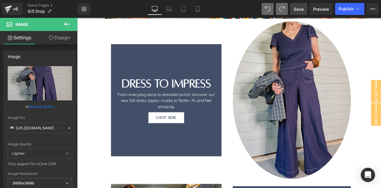
scroll to position [244, 0]
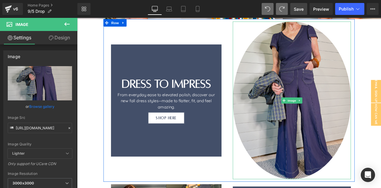
click at [368, 169] on img at bounding box center [331, 115] width 140 height 186
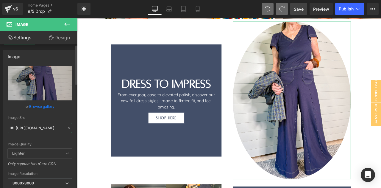
click at [45, 126] on input "https://cdn.shopify.com/s/files/1/0571/3592/3283/files/7C737D92-ECD4-4697-B1BD-…" at bounding box center [40, 128] width 64 height 10
paste input "website_images_square_96e7758b-cf7b-4db1-9e75-e225732bbe61.png?v=1757093075"
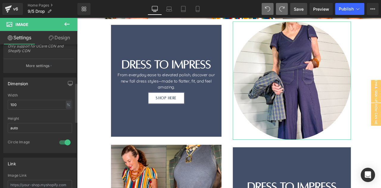
scroll to position [156, 0]
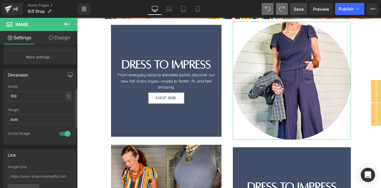
type input "https://cdn.shopify.com/s/files/1/0571/3592/3283/files/website_images_square_96…"
click at [61, 132] on div at bounding box center [65, 134] width 14 height 10
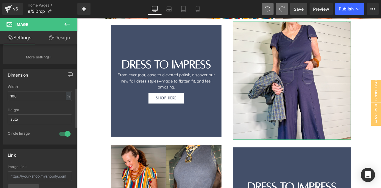
scroll to position [0, 0]
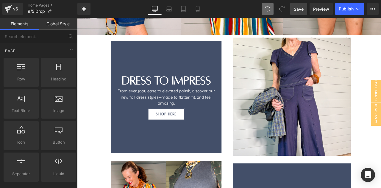
scroll to position [220, 0]
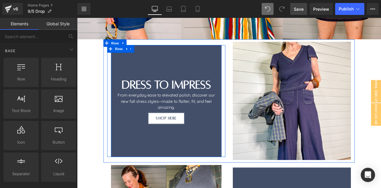
click at [118, 141] on div "Separator Dress to Impress Heading From everyday ease to elevated polish, disco…" at bounding box center [182, 116] width 131 height 127
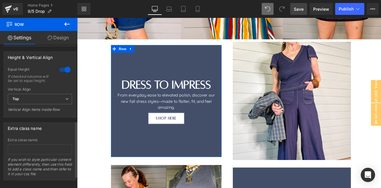
scroll to position [0, 0]
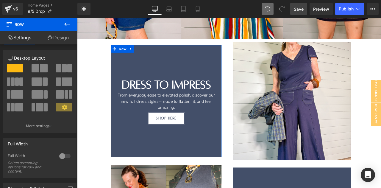
click at [51, 36] on icon at bounding box center [50, 37] width 5 height 5
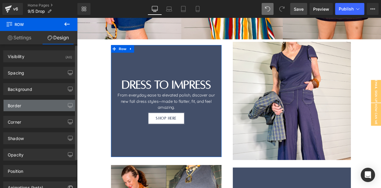
click at [23, 108] on div "Border" at bounding box center [40, 105] width 73 height 11
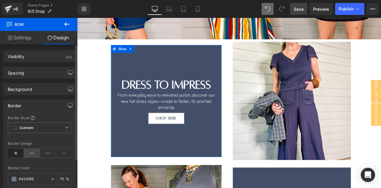
click at [29, 155] on icon at bounding box center [32, 152] width 16 height 9
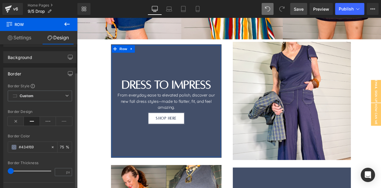
scroll to position [34, 0]
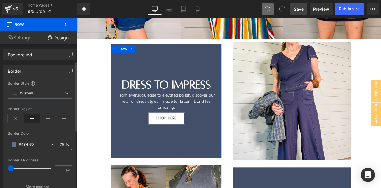
click at [60, 141] on input "number" at bounding box center [63, 144] width 6 height 7
type input "100"
click at [58, 167] on input "number" at bounding box center [60, 168] width 10 height 7
type input "6"
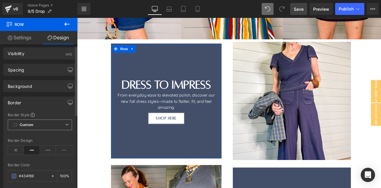
scroll to position [2, 0]
click at [46, 90] on div "Background" at bounding box center [40, 86] width 73 height 11
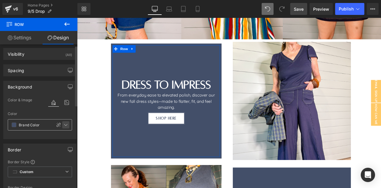
click at [65, 126] on icon at bounding box center [65, 124] width 5 height 5
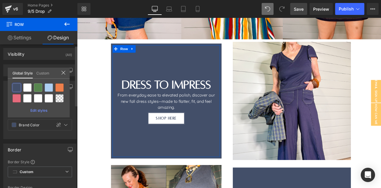
click at [65, 71] on icon at bounding box center [63, 72] width 5 height 5
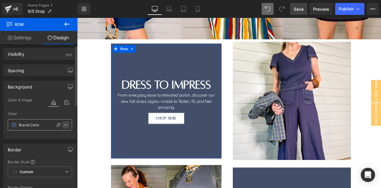
click at [63, 123] on icon at bounding box center [65, 124] width 5 height 5
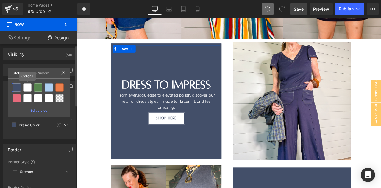
click at [24, 87] on div at bounding box center [27, 87] width 8 height 8
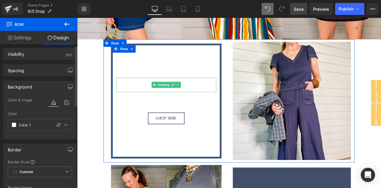
click at [174, 88] on div "Separator" at bounding box center [182, 71] width 118 height 36
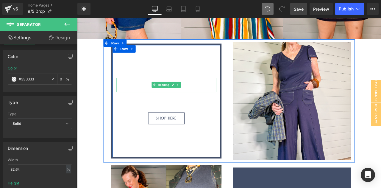
click at [150, 97] on h1 "Dress to Impress" at bounding box center [182, 97] width 118 height 17
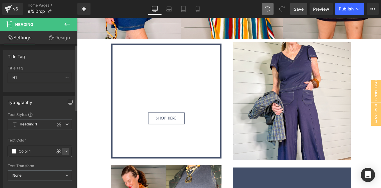
click at [64, 151] on icon at bounding box center [65, 151] width 3 height 2
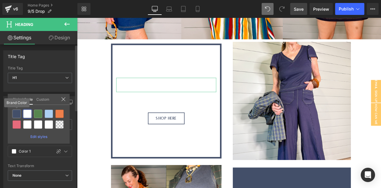
click at [18, 114] on div at bounding box center [16, 113] width 8 height 8
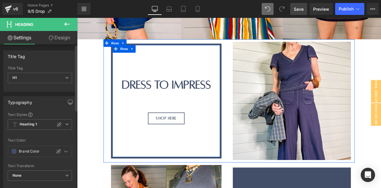
click at [145, 114] on div "From everyday ease to elevated polish, discover our new fall dress styles—made …" at bounding box center [182, 116] width 118 height 21
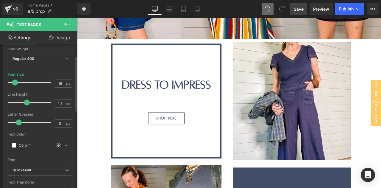
scroll to position [48, 0]
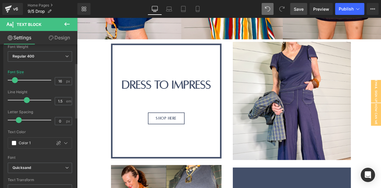
click at [65, 139] on div at bounding box center [65, 142] width 7 height 7
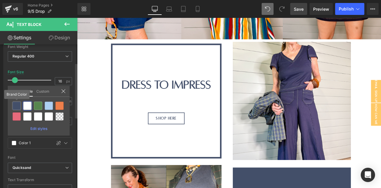
click at [19, 104] on div at bounding box center [16, 105] width 8 height 8
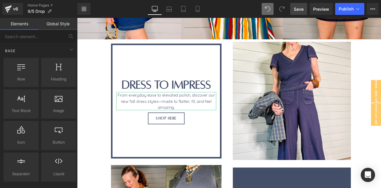
click at [77, 18] on div "200px" at bounding box center [77, 18] width 0 height 0
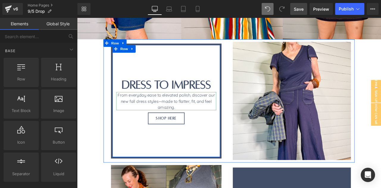
click at [209, 118] on div "From everyday ease to elevated polish, discover our new fall dress styles—made …" at bounding box center [182, 116] width 118 height 21
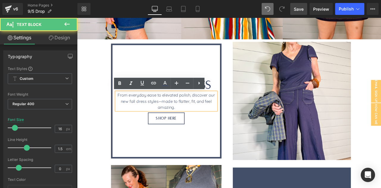
click at [213, 147] on div at bounding box center [182, 162] width 118 height 36
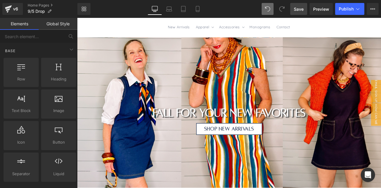
scroll to position [44, 0]
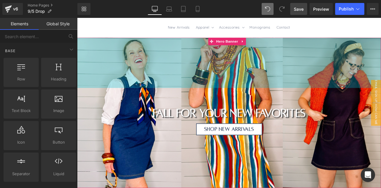
click at [130, 95] on div "200px" at bounding box center [257, 70] width 360 height 59
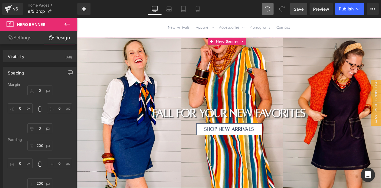
click at [14, 35] on link "Settings" at bounding box center [19, 37] width 39 height 13
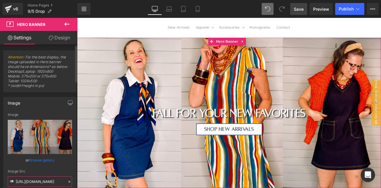
click at [29, 178] on input "https://cdn.shopify.com/s/files/1/0571/3592/3283/files/Website_Headers_e980cdbe…" at bounding box center [40, 181] width 64 height 10
paste input "cc855b94-b435-4ca0-80a9-a8ac88dd2685.png?v=175709350"
type input "https://cdn.shopify.com/s/files/1/0571/3592/3283/files/Website_Headers_cc855b94…"
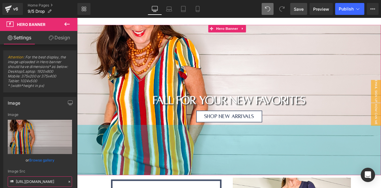
scroll to position [60, 0]
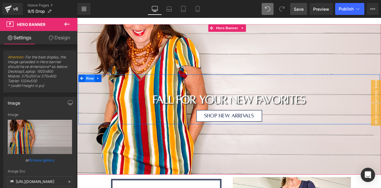
click at [92, 91] on span "Row" at bounding box center [92, 89] width 12 height 9
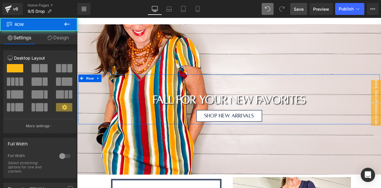
click at [41, 71] on span at bounding box center [44, 68] width 8 height 8
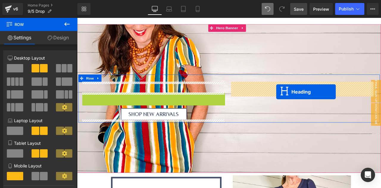
drag, startPoint x: 164, startPoint y: 125, endPoint x: 313, endPoint y: 105, distance: 150.5
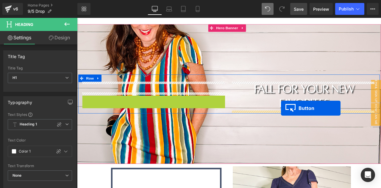
drag, startPoint x: 168, startPoint y: 116, endPoint x: 318, endPoint y: 125, distance: 150.7
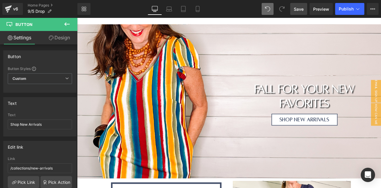
click at [65, 23] on icon at bounding box center [66, 24] width 7 height 7
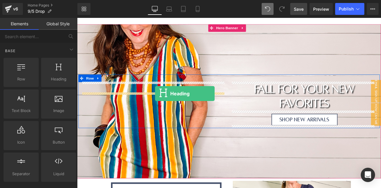
drag, startPoint x: 136, startPoint y: 97, endPoint x: 169, endPoint y: 107, distance: 35.3
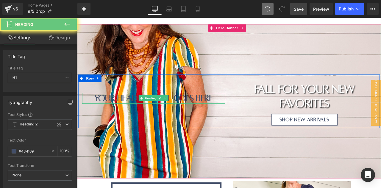
click at [129, 111] on h1 "Your heading text goes here" at bounding box center [167, 112] width 169 height 13
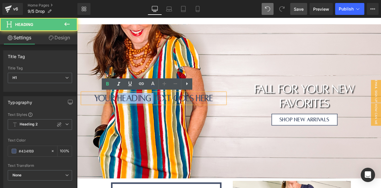
click at [129, 111] on h1 "Your heading text goes here" at bounding box center [167, 112] width 169 height 13
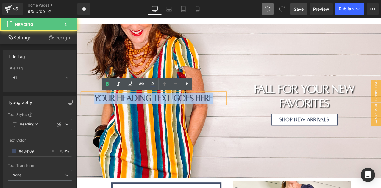
click at [129, 111] on h1 "Your heading text goes here" at bounding box center [167, 112] width 169 height 13
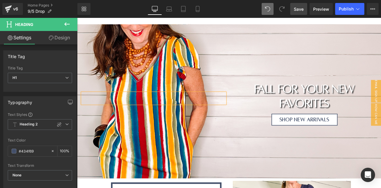
click at [301, 10] on span "Save" at bounding box center [298, 9] width 10 height 6
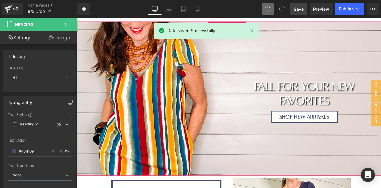
scroll to position [64, 0]
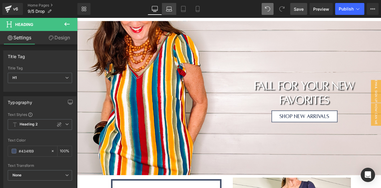
click at [171, 12] on link "Laptop" at bounding box center [169, 9] width 14 height 12
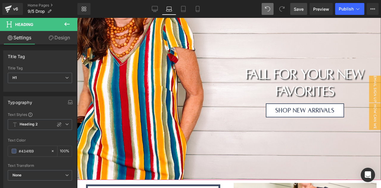
scroll to position [93, 0]
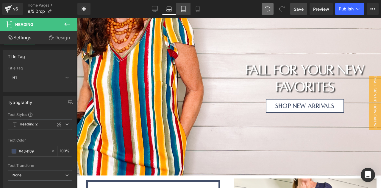
click at [186, 10] on link "Tablet" at bounding box center [183, 9] width 14 height 12
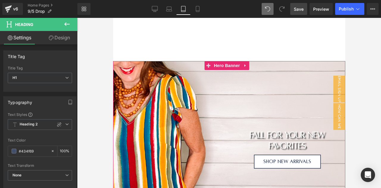
scroll to position [44, 0]
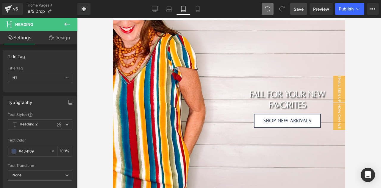
click at [198, 2] on div "Library Tablet Desktop Laptop Tablet Mobile Save Preview Publish Scheduled View…" at bounding box center [228, 9] width 303 height 18
click at [198, 7] on icon at bounding box center [197, 9] width 6 height 6
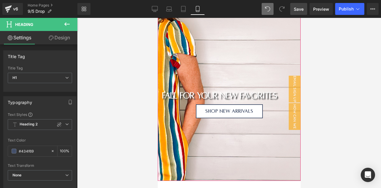
scroll to position [31, 0]
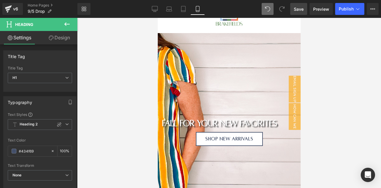
click at [297, 9] on span "Save" at bounding box center [298, 9] width 10 height 6
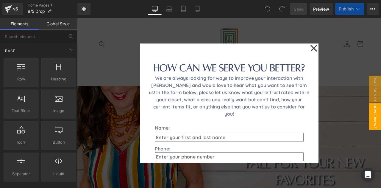
click at [122, 128] on div at bounding box center [229, 103] width 304 height 170
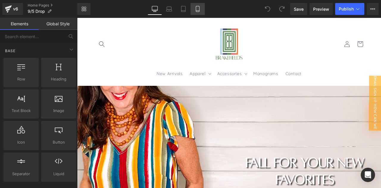
click at [199, 8] on icon at bounding box center [197, 9] width 6 height 6
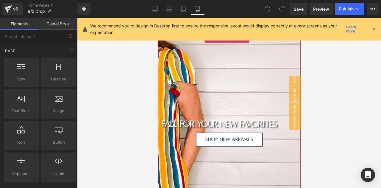
scroll to position [29, 0]
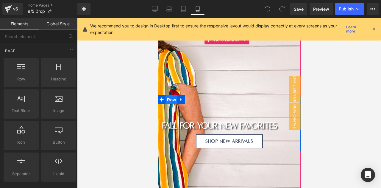
click at [173, 100] on span "Row" at bounding box center [171, 99] width 12 height 9
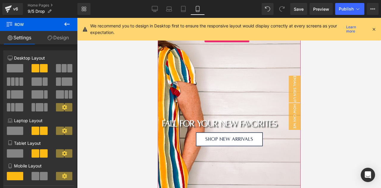
scroll to position [0, 0]
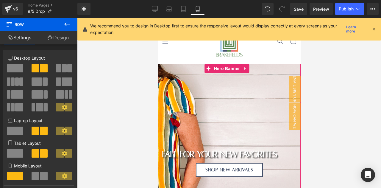
click at [253, 100] on div at bounding box center [228, 151] width 143 height 175
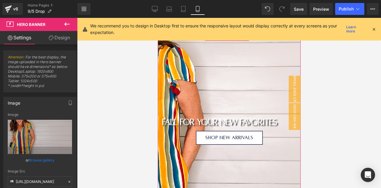
scroll to position [32, 0]
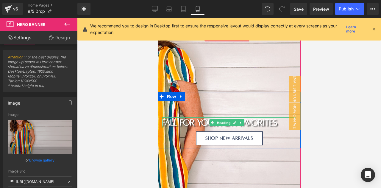
click at [196, 122] on h1 "fall for your new favorites" at bounding box center [229, 122] width 134 height 11
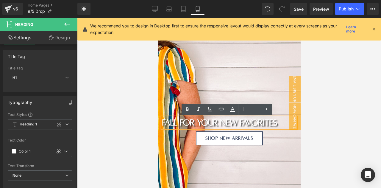
click at [164, 100] on div "Heading Heading fall for your new favorites Heading Shop New Arrivals Button Row" at bounding box center [228, 120] width 143 height 56
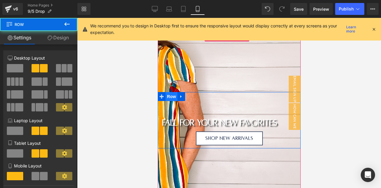
click at [169, 96] on span "Row" at bounding box center [171, 96] width 12 height 9
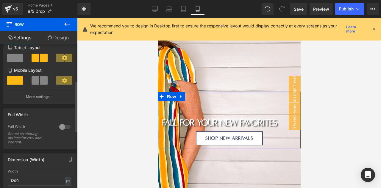
scroll to position [114, 0]
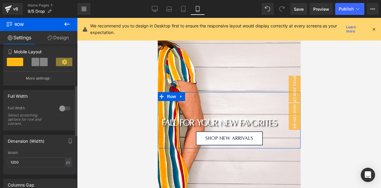
click at [58, 109] on div at bounding box center [65, 108] width 14 height 10
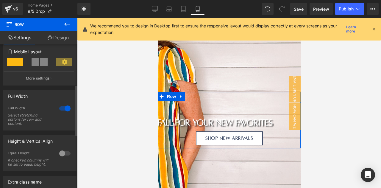
click at [58, 109] on div at bounding box center [65, 108] width 14 height 10
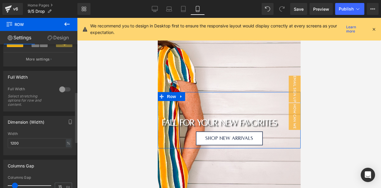
scroll to position [134, 0]
click at [37, 148] on div "Width 1200 % % px" at bounding box center [40, 142] width 64 height 23
click at [34, 142] on input "1200" at bounding box center [40, 142] width 64 height 10
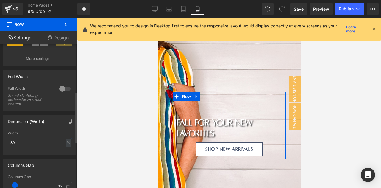
type input "79"
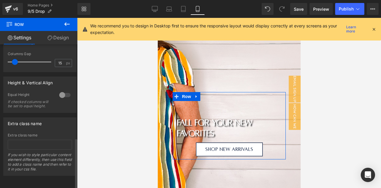
scroll to position [264, 0]
click at [204, 129] on h1 "fall for your new favorites" at bounding box center [229, 128] width 104 height 22
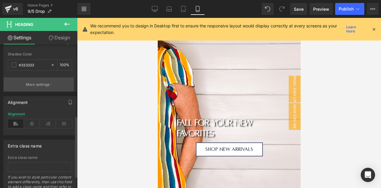
scroll to position [182, 0]
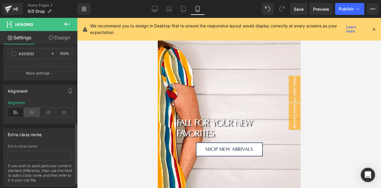
click at [29, 112] on icon at bounding box center [32, 112] width 16 height 9
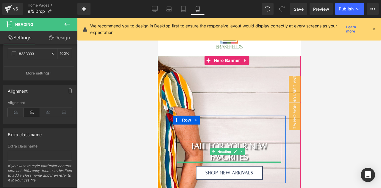
scroll to position [8, 0]
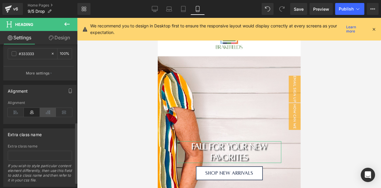
click at [46, 109] on icon at bounding box center [48, 112] width 16 height 9
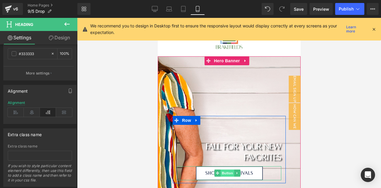
click at [224, 173] on span "Button" at bounding box center [227, 172] width 14 height 7
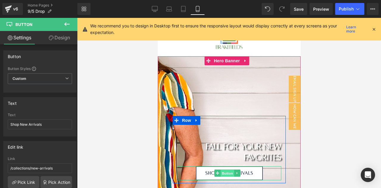
click at [225, 173] on span "Button" at bounding box center [227, 172] width 14 height 7
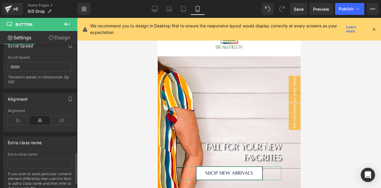
scroll to position [511, 0]
click at [64, 115] on icon at bounding box center [61, 119] width 21 height 9
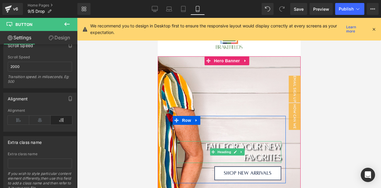
click at [219, 145] on h1 "fall for your new favorites" at bounding box center [229, 152] width 104 height 22
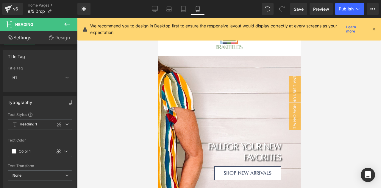
click at [318, 118] on div at bounding box center [229, 103] width 304 height 170
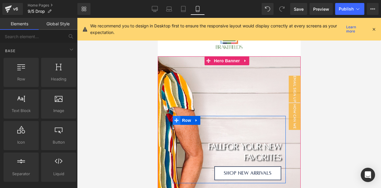
click at [176, 123] on span at bounding box center [176, 120] width 8 height 9
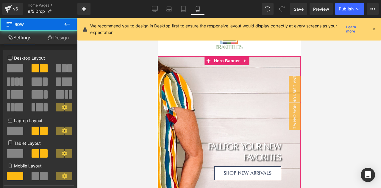
click at [205, 85] on div at bounding box center [228, 149] width 143 height 186
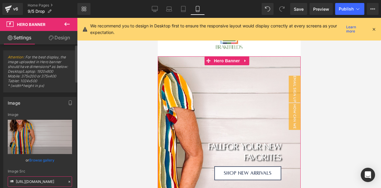
click at [37, 178] on input "https://cdn.shopify.com/s/files/1/0571/3592/3283/files/Website_Headers_cc855b94…" at bounding box center [40, 181] width 64 height 10
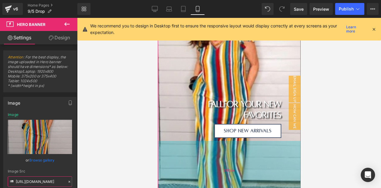
scroll to position [0, 0]
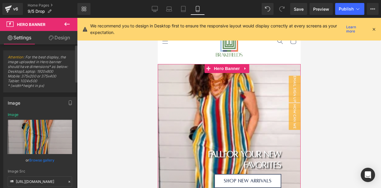
click at [64, 162] on div "or Browse gallery" at bounding box center [40, 160] width 64 height 6
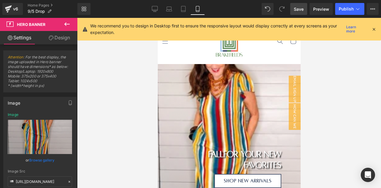
click at [301, 11] on span "Save" at bounding box center [298, 9] width 10 height 6
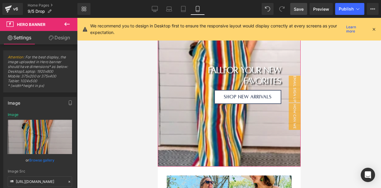
scroll to position [84, 0]
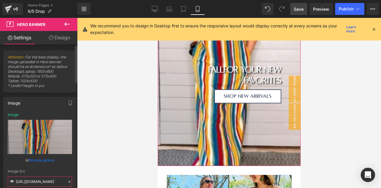
click at [37, 179] on input "https://cdn.shopify.com/s/files/1/0571/3592/3283/files/Untitled_design.png?v=17…" at bounding box center [40, 181] width 64 height 10
paste input "IMG_0075.jpg?v=1757094150"
type input "https://cdn.shopify.com/s/files/1/0571/3592/3283/files/IMG_0075.jpg?v=1757094150"
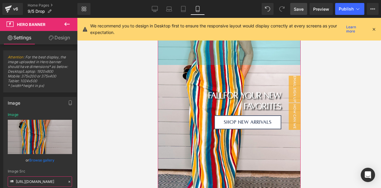
scroll to position [67, 0]
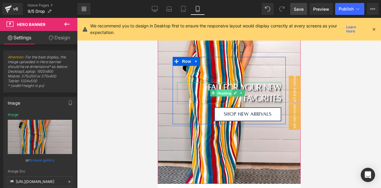
click at [224, 91] on span "Heading" at bounding box center [224, 92] width 16 height 7
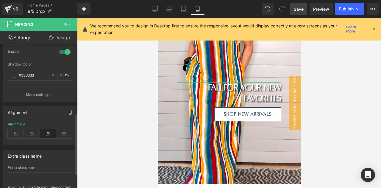
scroll to position [161, 0]
click at [30, 128] on icon at bounding box center [32, 132] width 16 height 9
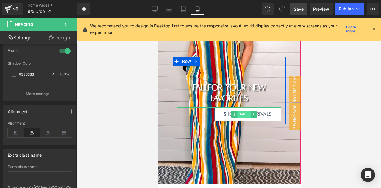
click at [241, 114] on span "Button" at bounding box center [244, 113] width 14 height 7
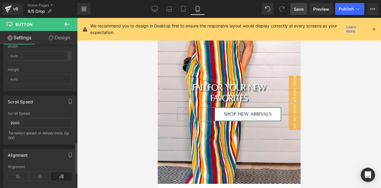
scroll to position [469, 0]
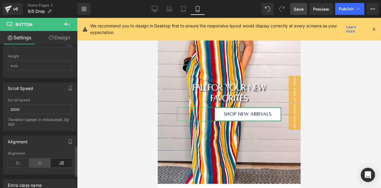
click at [42, 158] on icon at bounding box center [39, 162] width 21 height 9
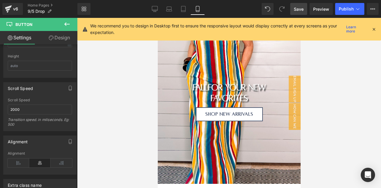
click at [326, 132] on div at bounding box center [229, 103] width 304 height 170
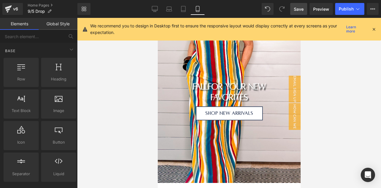
scroll to position [0, 0]
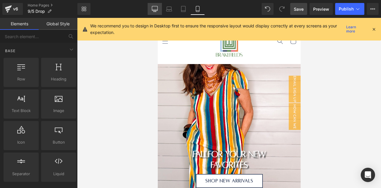
click at [154, 11] on icon at bounding box center [154, 11] width 2 height 1
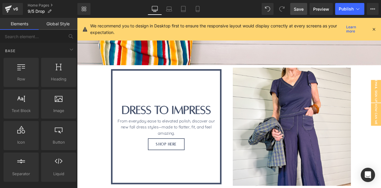
scroll to position [189, 0]
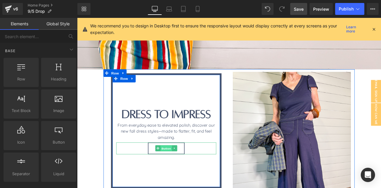
click at [180, 173] on span "Button" at bounding box center [183, 172] width 14 height 7
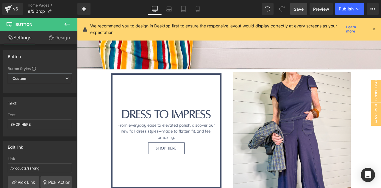
click at [374, 31] on icon at bounding box center [373, 28] width 5 height 5
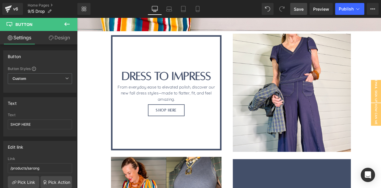
scroll to position [237, 0]
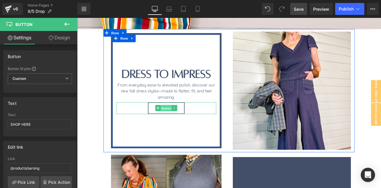
click at [180, 125] on span "Button" at bounding box center [183, 124] width 14 height 7
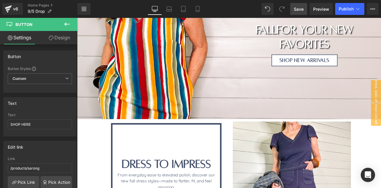
scroll to position [209, 0]
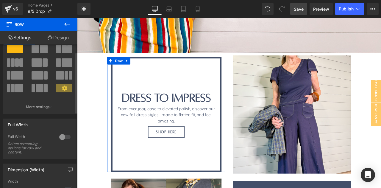
scroll to position [14, 0]
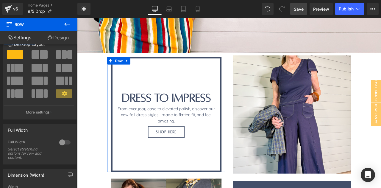
click at [58, 35] on link "Design" at bounding box center [58, 37] width 39 height 13
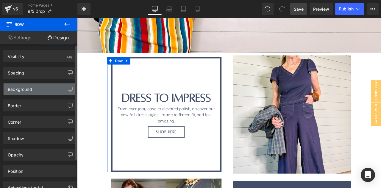
click at [32, 89] on div "Background" at bounding box center [40, 88] width 73 height 11
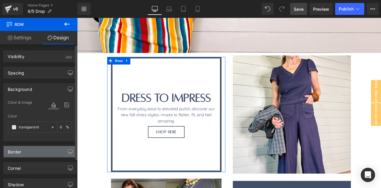
click at [26, 151] on div "Border" at bounding box center [40, 151] width 73 height 11
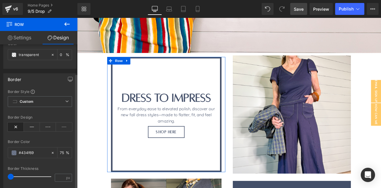
scroll to position [73, 0]
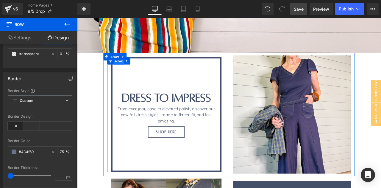
click at [129, 71] on span "Row" at bounding box center [126, 68] width 12 height 9
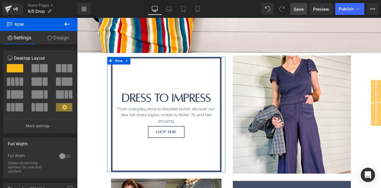
click at [58, 42] on link "Design" at bounding box center [58, 37] width 39 height 13
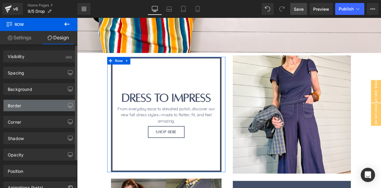
click at [34, 105] on div "Border" at bounding box center [40, 105] width 73 height 11
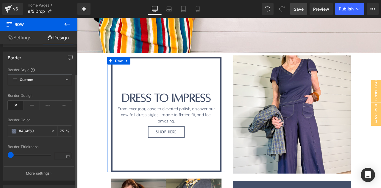
scroll to position [48, 0]
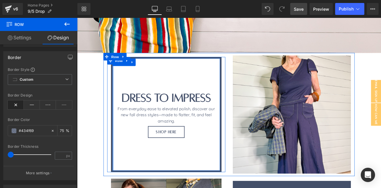
click at [117, 151] on div "Separator Dress to Impress Heading From everyday ease to elevated polish, disco…" at bounding box center [182, 132] width 131 height 136
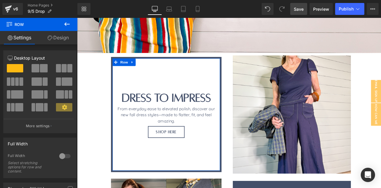
click at [50, 39] on icon at bounding box center [50, 37] width 5 height 5
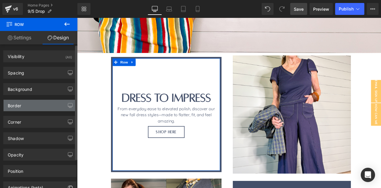
click at [24, 104] on div "Border" at bounding box center [40, 105] width 73 height 11
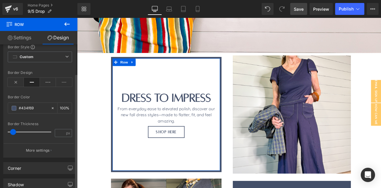
scroll to position [74, 0]
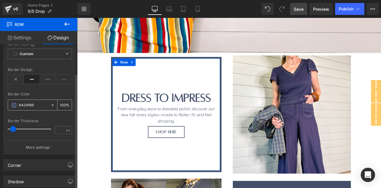
click at [34, 105] on input "text" at bounding box center [33, 105] width 29 height 7
click at [12, 103] on span at bounding box center [14, 105] width 5 height 5
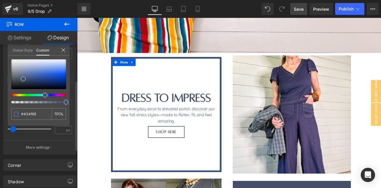
click at [19, 49] on link "Global Style" at bounding box center [22, 50] width 20 height 10
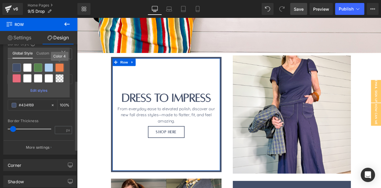
click at [60, 68] on div at bounding box center [59, 67] width 8 height 8
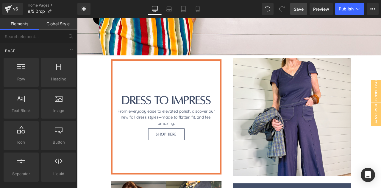
scroll to position [209, 0]
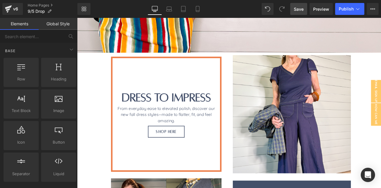
click at [168, 112] on div "Dress to Impress Heading" at bounding box center [182, 112] width 118 height 17
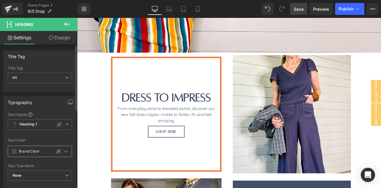
click at [14, 150] on span at bounding box center [14, 151] width 5 height 5
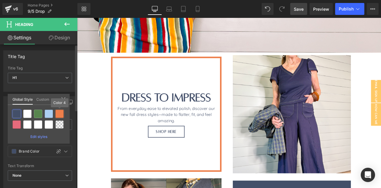
click at [59, 113] on div at bounding box center [59, 113] width 8 height 8
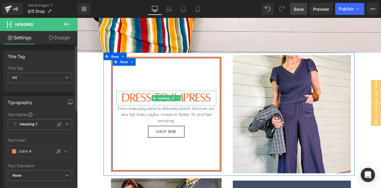
click at [140, 129] on div "From everyday ease to elevated polish, discover our new fall dress styles—made …" at bounding box center [182, 131] width 118 height 21
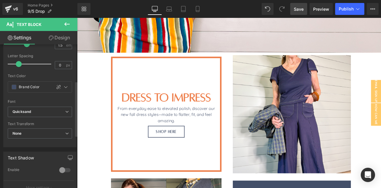
scroll to position [105, 0]
click at [14, 84] on span at bounding box center [14, 85] width 5 height 5
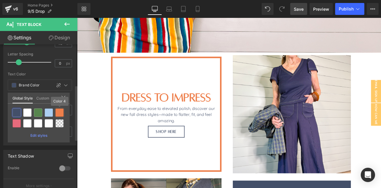
click at [59, 113] on div at bounding box center [59, 112] width 8 height 8
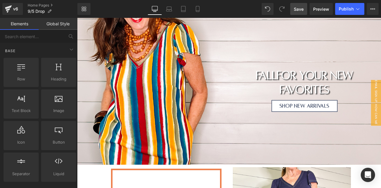
scroll to position [79, 0]
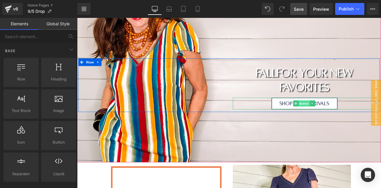
click at [344, 119] on span "Button" at bounding box center [346, 118] width 14 height 7
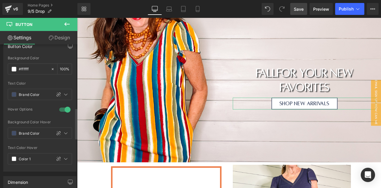
scroll to position [295, 0]
click at [15, 92] on span at bounding box center [14, 94] width 5 height 5
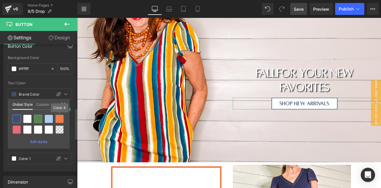
click at [58, 117] on div at bounding box center [59, 118] width 8 height 8
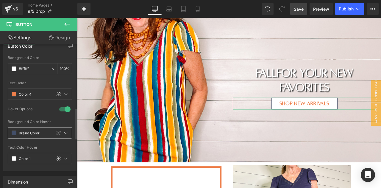
click at [15, 130] on span at bounding box center [14, 132] width 5 height 5
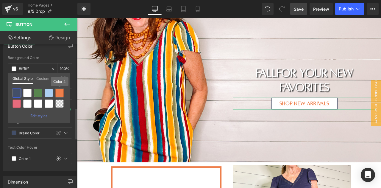
click at [61, 93] on div at bounding box center [59, 93] width 8 height 8
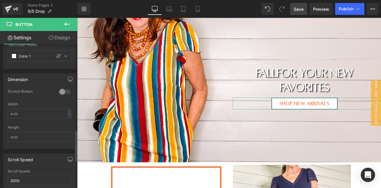
scroll to position [399, 0]
drag, startPoint x: 58, startPoint y: 41, endPoint x: 29, endPoint y: 88, distance: 55.1
click at [58, 41] on link "Design" at bounding box center [59, 37] width 39 height 13
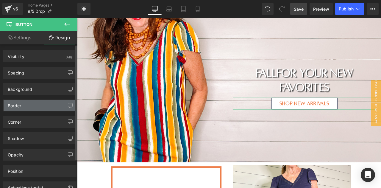
click at [22, 104] on div "Border" at bounding box center [40, 105] width 73 height 11
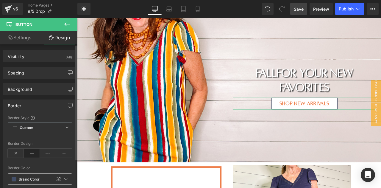
click at [13, 178] on span at bounding box center [14, 178] width 5 height 5
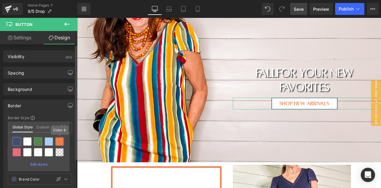
click at [59, 143] on div at bounding box center [59, 141] width 8 height 8
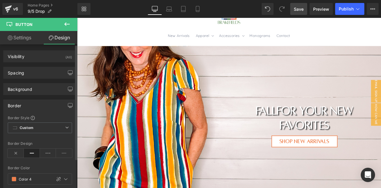
scroll to position [34, 0]
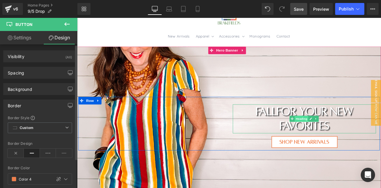
click at [343, 136] on span "Heading" at bounding box center [342, 137] width 16 height 7
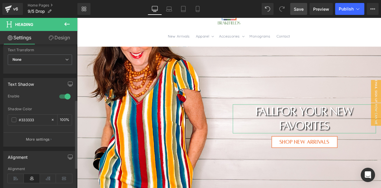
scroll to position [110, 0]
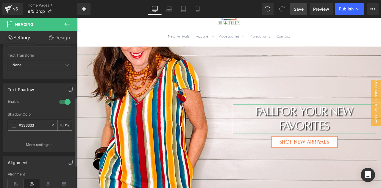
click at [14, 123] on span at bounding box center [14, 125] width 5 height 5
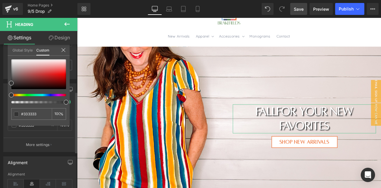
click at [18, 50] on link "Global Style" at bounding box center [22, 50] width 20 height 10
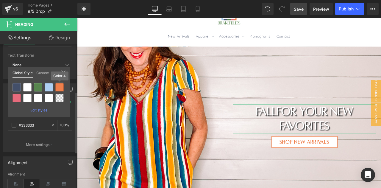
click at [58, 87] on div at bounding box center [59, 87] width 8 height 8
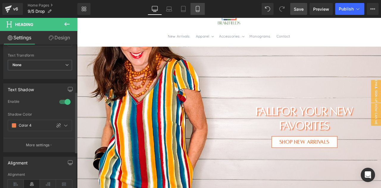
click at [197, 13] on link "Mobile" at bounding box center [197, 9] width 14 height 12
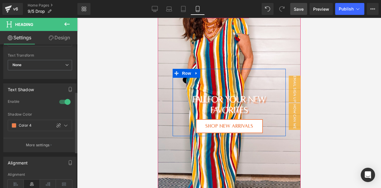
scroll to position [0, 0]
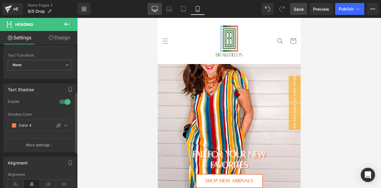
click at [156, 10] on icon at bounding box center [155, 8] width 6 height 4
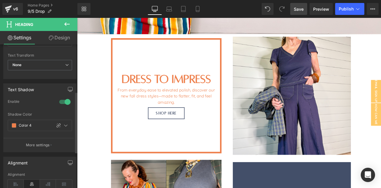
scroll to position [231, 0]
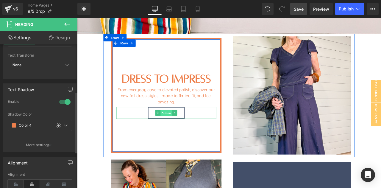
click at [179, 130] on span "Button" at bounding box center [183, 130] width 14 height 7
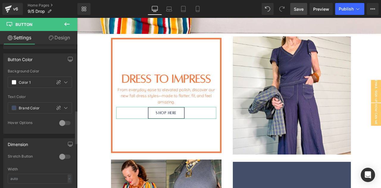
scroll to position [283, 0]
click at [14, 104] on span at bounding box center [14, 106] width 5 height 5
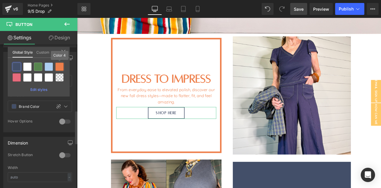
click at [58, 64] on div at bounding box center [59, 66] width 8 height 8
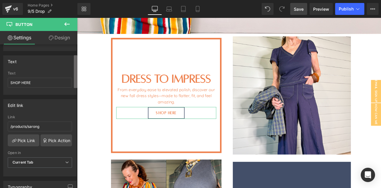
scroll to position [9, 0]
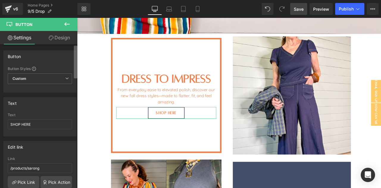
click at [77, 50] on b at bounding box center [76, 61] width 4 height 33
click at [62, 40] on link "Design" at bounding box center [59, 37] width 39 height 13
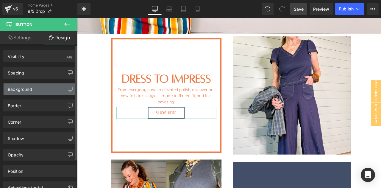
click at [34, 89] on div "Background" at bounding box center [40, 88] width 73 height 11
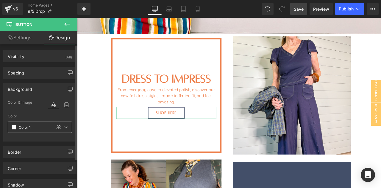
click at [19, 127] on input "text" at bounding box center [34, 127] width 30 height 7
click at [15, 126] on span at bounding box center [14, 127] width 5 height 5
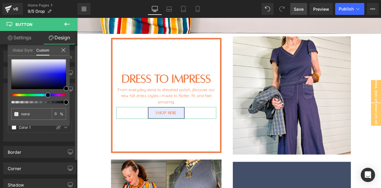
click at [25, 51] on link "Global Style" at bounding box center [22, 50] width 20 height 10
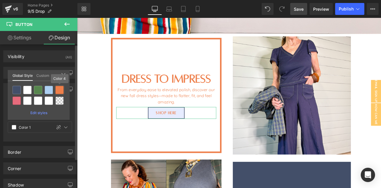
click at [59, 92] on div at bounding box center [59, 90] width 8 height 8
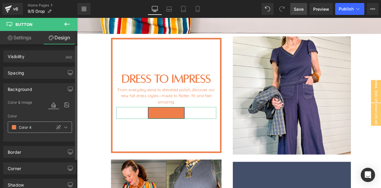
click at [12, 126] on span at bounding box center [14, 127] width 5 height 5
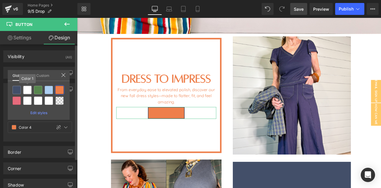
click at [26, 89] on div at bounding box center [27, 90] width 8 height 8
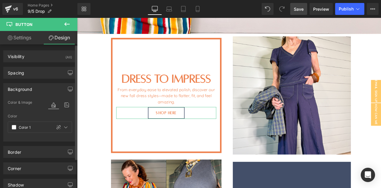
click at [19, 151] on div "Border" at bounding box center [14, 150] width 13 height 8
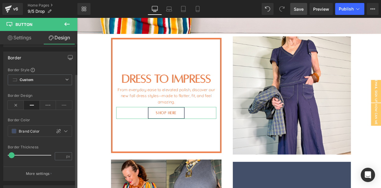
scroll to position [98, 0]
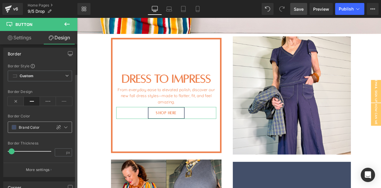
click at [15, 127] on span at bounding box center [14, 127] width 5 height 5
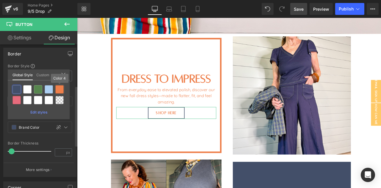
click at [59, 90] on div at bounding box center [59, 89] width 8 height 8
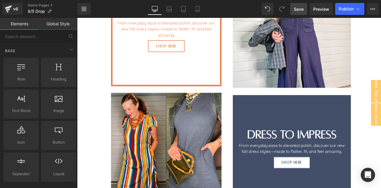
scroll to position [203, 0]
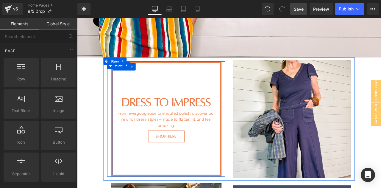
click at [119, 97] on div "Separator Dress to Impress Heading From everyday ease to elevated polish, disco…" at bounding box center [182, 137] width 127 height 127
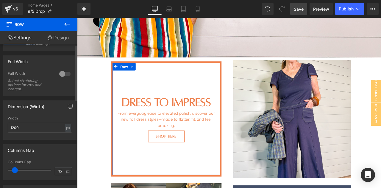
scroll to position [0, 0]
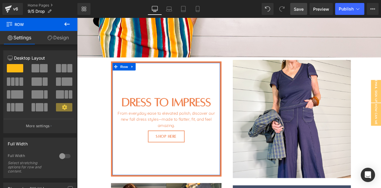
drag, startPoint x: 67, startPoint y: 34, endPoint x: 32, endPoint y: 85, distance: 62.2
click at [67, 34] on link "Design" at bounding box center [58, 37] width 39 height 13
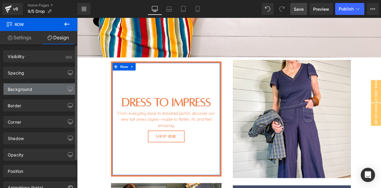
click at [12, 91] on div "Background" at bounding box center [20, 87] width 24 height 8
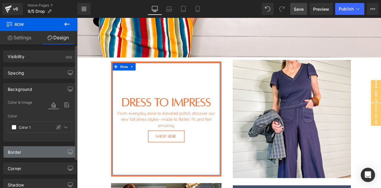
click at [10, 150] on div "Border" at bounding box center [14, 150] width 13 height 8
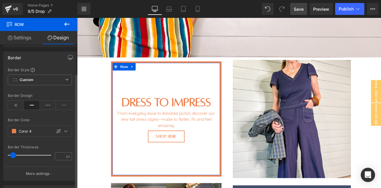
scroll to position [102, 0]
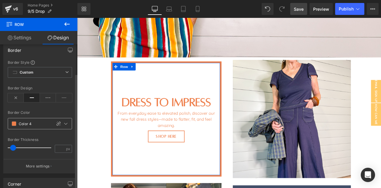
click at [15, 123] on span at bounding box center [14, 123] width 5 height 5
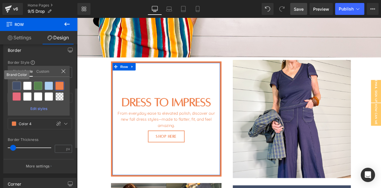
click at [17, 86] on div at bounding box center [16, 85] width 8 height 8
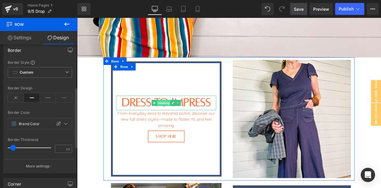
click at [177, 118] on span "Heading" at bounding box center [180, 118] width 16 height 7
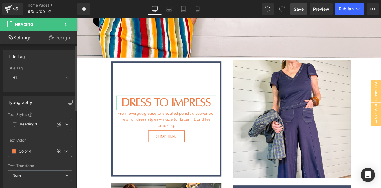
click at [12, 152] on span at bounding box center [14, 151] width 5 height 5
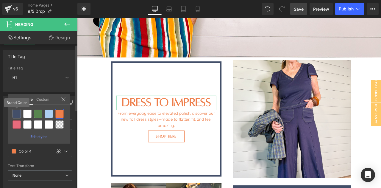
click at [17, 113] on div at bounding box center [16, 113] width 8 height 8
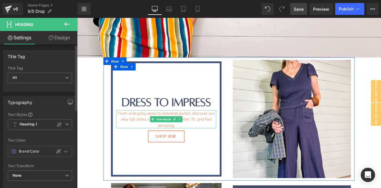
click at [149, 138] on div "From everyday ease to elevated polish, discover our new fall dress styles—made …" at bounding box center [182, 137] width 118 height 21
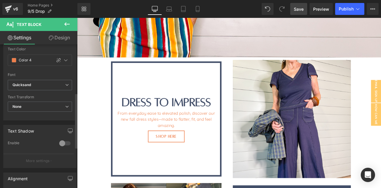
scroll to position [131, 0]
click at [14, 58] on span at bounding box center [14, 58] width 5 height 5
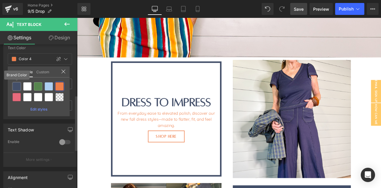
click at [18, 87] on div at bounding box center [16, 86] width 8 height 8
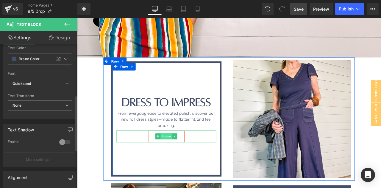
click at [180, 159] on span "Button" at bounding box center [183, 157] width 14 height 7
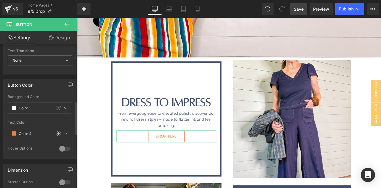
scroll to position [258, 0]
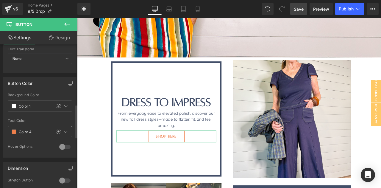
click at [14, 129] on span at bounding box center [14, 131] width 5 height 5
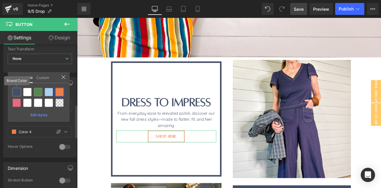
click at [18, 90] on div at bounding box center [16, 92] width 8 height 8
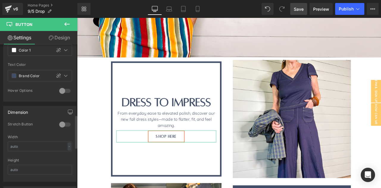
scroll to position [317, 0]
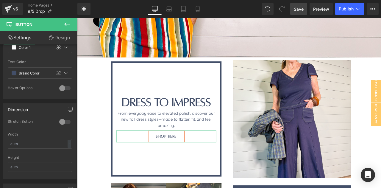
click at [56, 37] on link "Design" at bounding box center [59, 37] width 39 height 13
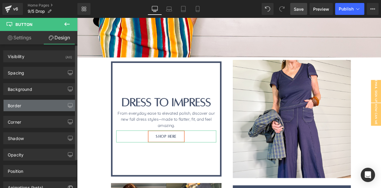
click at [21, 107] on div "Border" at bounding box center [40, 105] width 73 height 11
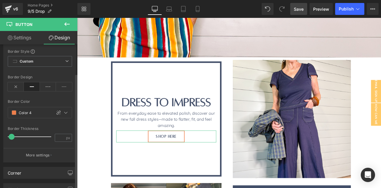
scroll to position [73, 0]
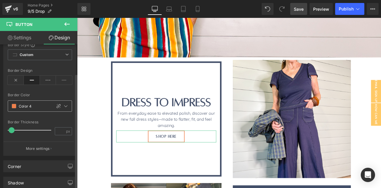
click at [13, 102] on div at bounding box center [29, 105] width 43 height 11
click at [13, 103] on span at bounding box center [14, 105] width 5 height 5
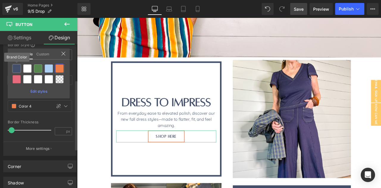
click at [15, 70] on div at bounding box center [16, 68] width 8 height 8
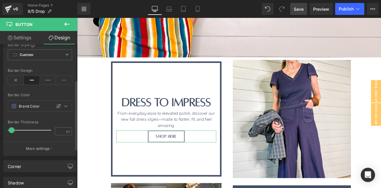
click at [70, 95] on div "Border Color" at bounding box center [40, 95] width 64 height 4
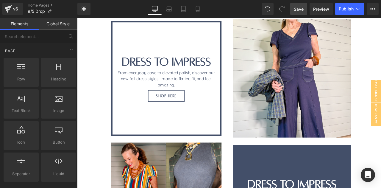
scroll to position [253, 0]
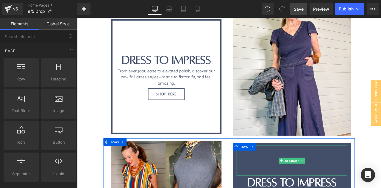
click at [270, 178] on div at bounding box center [331, 187] width 131 height 36
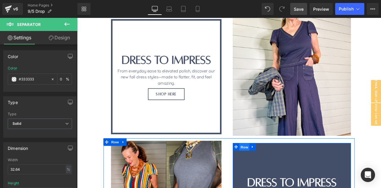
click at [272, 173] on span "Row" at bounding box center [275, 170] width 12 height 9
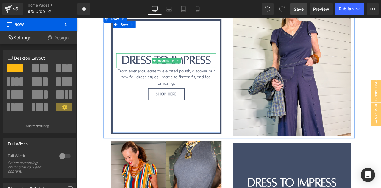
click at [150, 67] on h1 "Dress to Impress" at bounding box center [182, 68] width 118 height 17
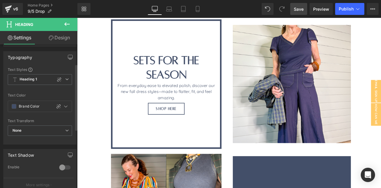
scroll to position [46, 0]
click at [66, 77] on icon at bounding box center [67, 78] width 4 height 4
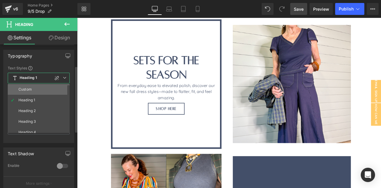
click at [44, 89] on li "Custom" at bounding box center [40, 89] width 65 height 11
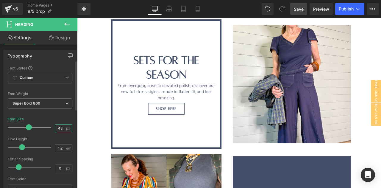
click at [57, 126] on input "48" at bounding box center [60, 127] width 10 height 7
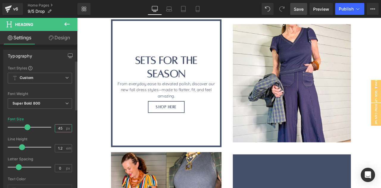
type input "44"
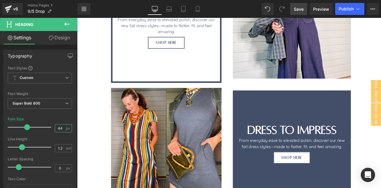
scroll to position [328, 0]
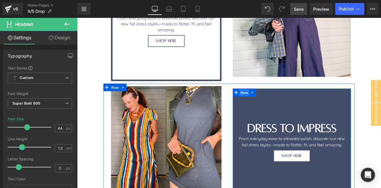
click at [275, 102] on span "Row" at bounding box center [275, 106] width 12 height 9
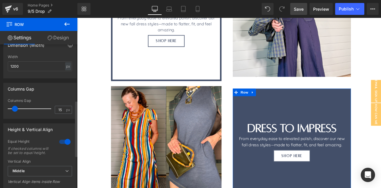
scroll to position [226, 0]
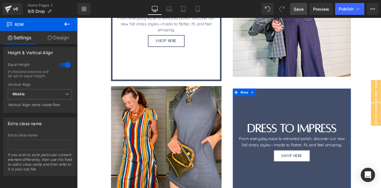
click at [54, 38] on link "Design" at bounding box center [58, 37] width 39 height 13
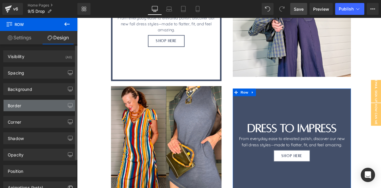
click at [17, 106] on div "Border" at bounding box center [14, 104] width 13 height 8
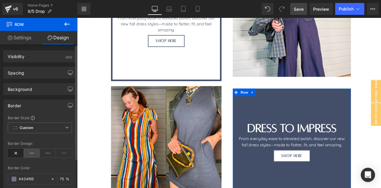
click at [30, 152] on icon at bounding box center [32, 152] width 16 height 9
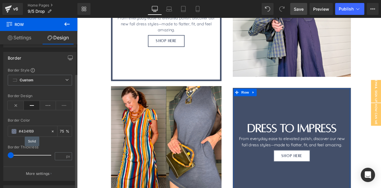
scroll to position [51, 0]
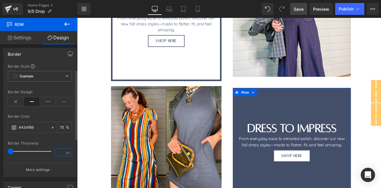
click at [59, 148] on input "number" at bounding box center [60, 151] width 10 height 7
type input "4"
click at [60, 126] on input "number" at bounding box center [63, 127] width 6 height 7
type input "100"
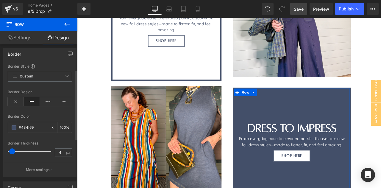
click at [48, 113] on div "Border Style Custom Border Solid Border Dashed Border Dotted Border 1 Border 1 …" at bounding box center [40, 120] width 73 height 113
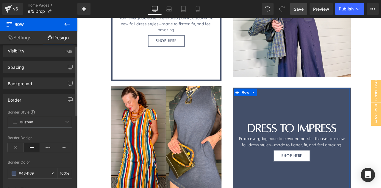
scroll to position [0, 0]
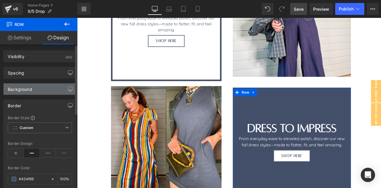
click at [34, 90] on div "Background" at bounding box center [40, 88] width 73 height 11
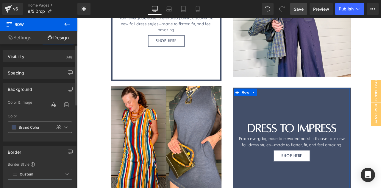
click at [13, 127] on span at bounding box center [14, 127] width 5 height 5
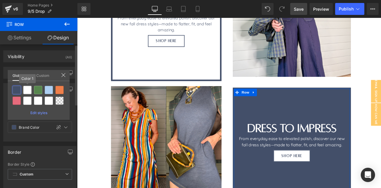
click at [27, 89] on div at bounding box center [27, 90] width 8 height 8
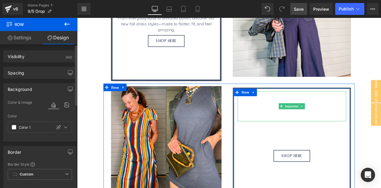
click at [297, 122] on div at bounding box center [331, 123] width 128 height 36
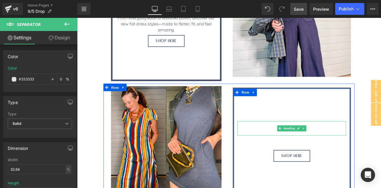
click at [296, 140] on h1 "Dress to Impress" at bounding box center [331, 148] width 128 height 17
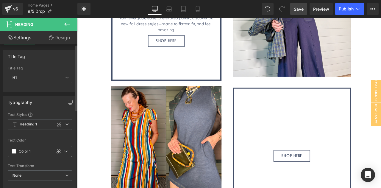
click at [13, 151] on span at bounding box center [14, 151] width 5 height 5
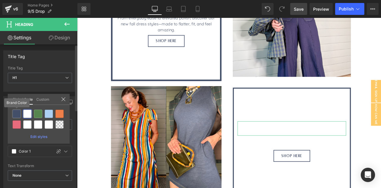
click at [16, 115] on div at bounding box center [16, 113] width 8 height 8
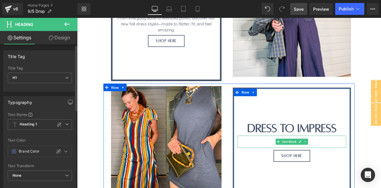
click at [297, 157] on div "From everyday ease to elevated polish, discover our new fall dress styles—made …" at bounding box center [331, 164] width 128 height 14
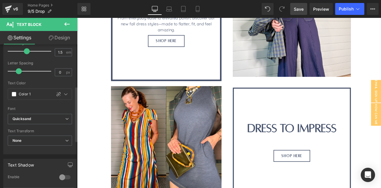
scroll to position [110, 0]
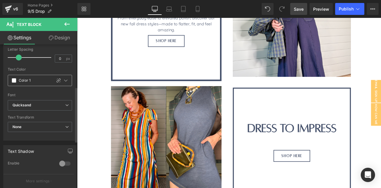
click at [15, 79] on span at bounding box center [14, 80] width 5 height 5
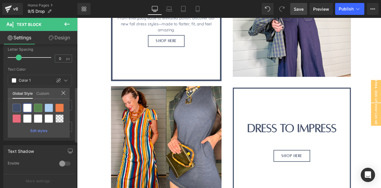
click at [19, 107] on div at bounding box center [16, 107] width 8 height 8
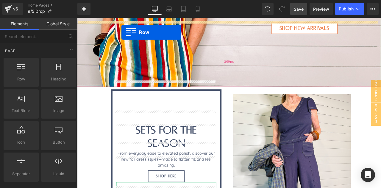
scroll to position [145, 0]
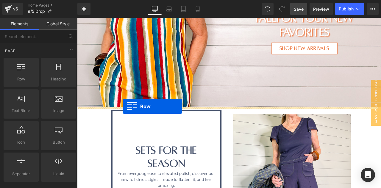
drag, startPoint x: 120, startPoint y: 166, endPoint x: 131, endPoint y: 123, distance: 44.8
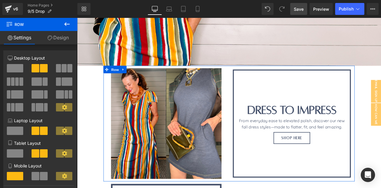
scroll to position [199, 0]
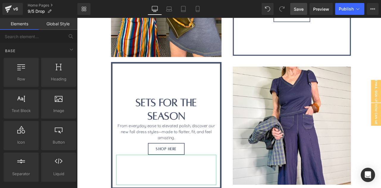
scroll to position [340, 0]
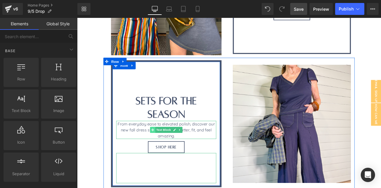
click at [166, 147] on span at bounding box center [167, 150] width 6 height 7
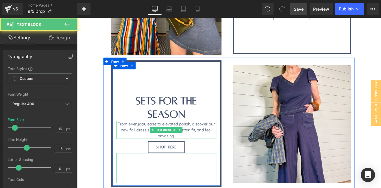
click at [140, 140] on div "From everyday ease to elevated polish, discover our new fall dress styles—made …" at bounding box center [182, 150] width 118 height 21
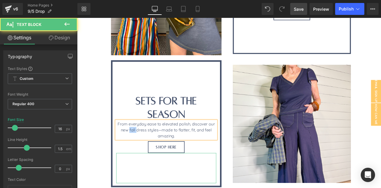
click at [140, 140] on div "From everyday ease to elevated polish, discover our new fall dress styles—made …" at bounding box center [182, 150] width 118 height 21
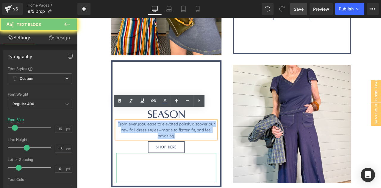
click at [140, 140] on div "From everyday ease to elevated polish, discover our new fall dress styles—made …" at bounding box center [182, 150] width 118 height 21
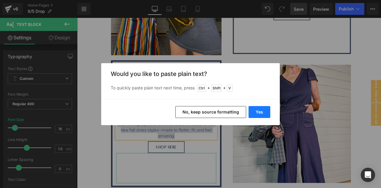
click at [263, 111] on button "Yes" at bounding box center [259, 112] width 22 height 12
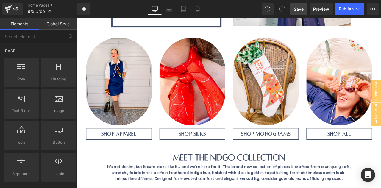
scroll to position [528, 0]
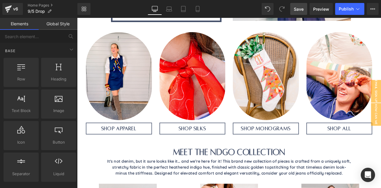
click at [299, 8] on span "Save" at bounding box center [298, 9] width 10 height 6
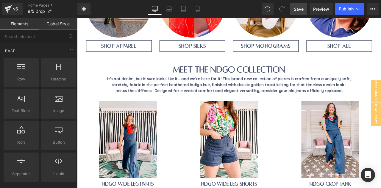
scroll to position [625, 0]
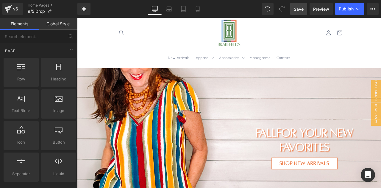
scroll to position [0, 0]
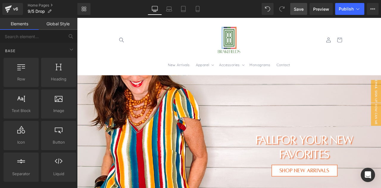
click at [299, 10] on span "Save" at bounding box center [298, 9] width 10 height 6
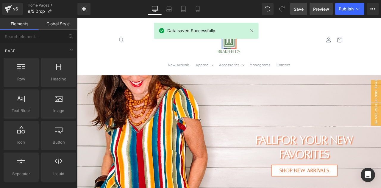
click at [318, 7] on span "Preview" at bounding box center [321, 9] width 16 height 6
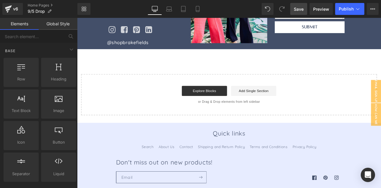
scroll to position [941, 0]
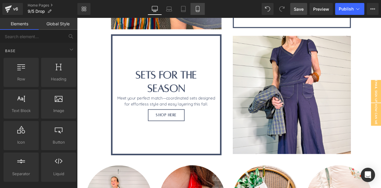
click at [199, 3] on link "Mobile" at bounding box center [197, 9] width 14 height 12
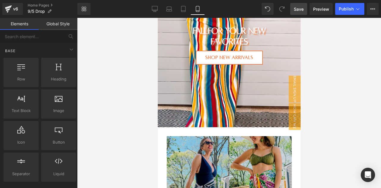
scroll to position [182, 0]
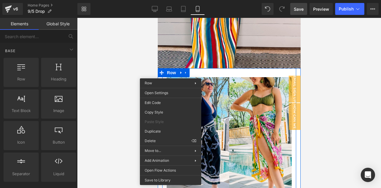
click at [196, 72] on div "Image summer in sarongs! Heading Two exclusive, hand drawn prints to choose fro…" at bounding box center [229, 157] width 134 height 178
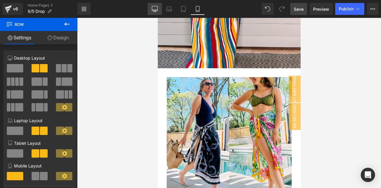
click at [155, 8] on icon at bounding box center [155, 9] width 6 height 6
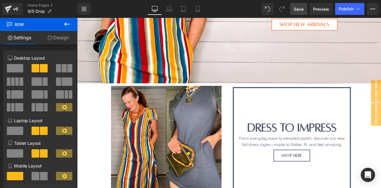
scroll to position [222, 0]
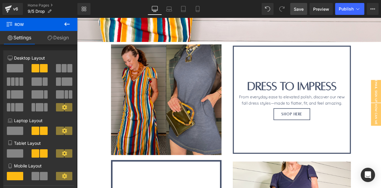
click at [227, 146] on img at bounding box center [182, 114] width 131 height 131
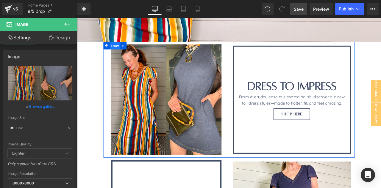
click at [118, 50] on span "Row" at bounding box center [122, 50] width 12 height 9
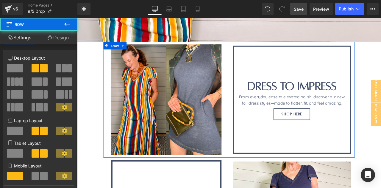
click at [51, 40] on icon at bounding box center [50, 37] width 5 height 5
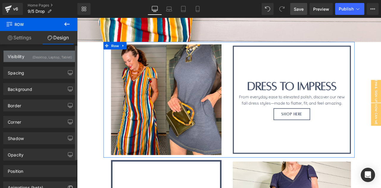
click at [40, 57] on div "(Desktop, Laptop, Tablet)" at bounding box center [52, 56] width 40 height 10
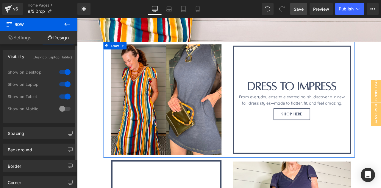
click at [64, 108] on div at bounding box center [65, 109] width 14 height 10
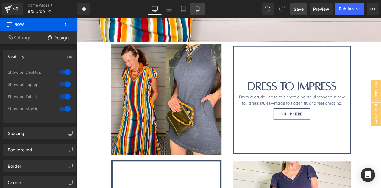
click at [197, 10] on icon at bounding box center [197, 9] width 6 height 6
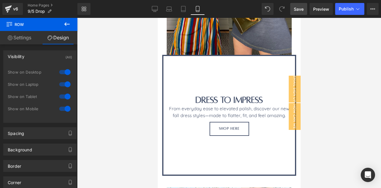
scroll to position [324, 0]
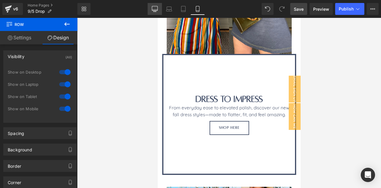
click at [156, 7] on icon at bounding box center [155, 9] width 6 height 6
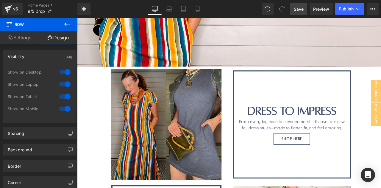
scroll to position [220, 0]
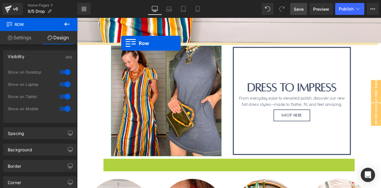
drag, startPoint x: 119, startPoint y: 191, endPoint x: 129, endPoint y: 48, distance: 143.1
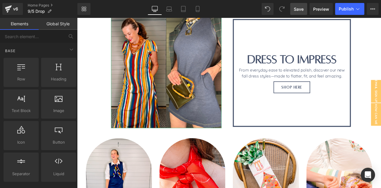
scroll to position [406, 0]
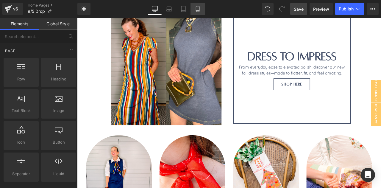
click at [194, 10] on link "Mobile" at bounding box center [197, 9] width 14 height 12
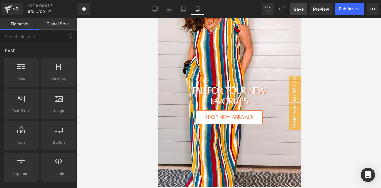
scroll to position [59, 0]
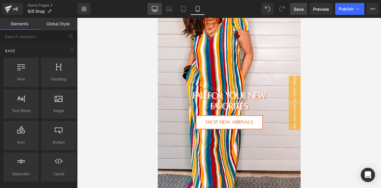
click at [155, 7] on icon at bounding box center [155, 9] width 6 height 6
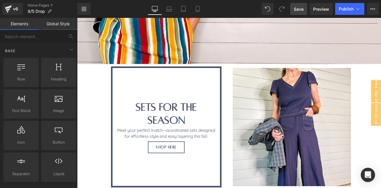
scroll to position [195, 0]
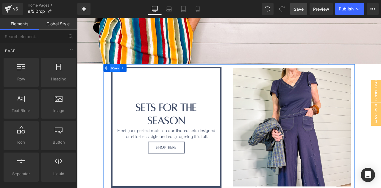
click at [119, 76] on span "Row" at bounding box center [122, 77] width 12 height 9
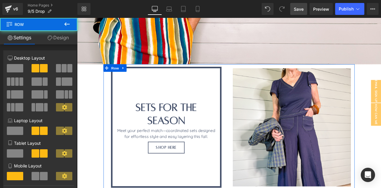
click at [60, 37] on link "Design" at bounding box center [58, 37] width 39 height 13
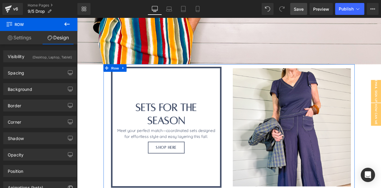
click at [42, 57] on div "(Desktop, Laptop, Tablet)" at bounding box center [52, 56] width 40 height 10
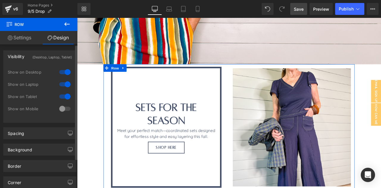
click at [61, 108] on div at bounding box center [65, 109] width 14 height 10
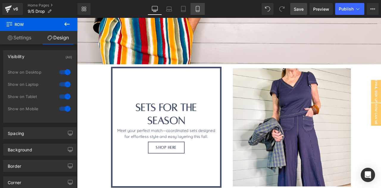
click at [197, 7] on icon at bounding box center [197, 9] width 6 height 6
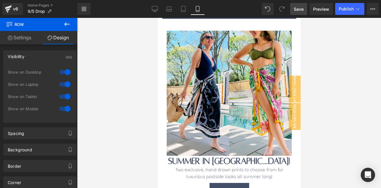
scroll to position [739, 0]
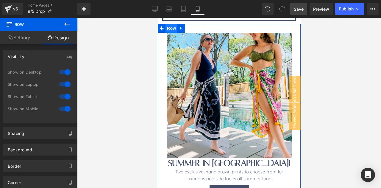
click at [170, 33] on span "Row" at bounding box center [171, 28] width 12 height 9
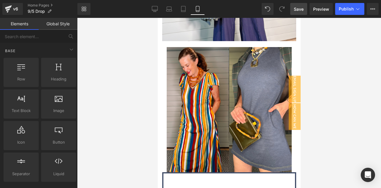
scroll to position [457, 0]
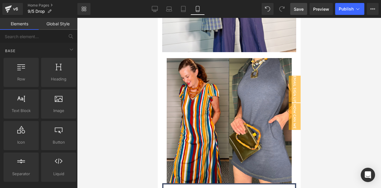
click at [300, 11] on span "Save" at bounding box center [298, 9] width 10 height 6
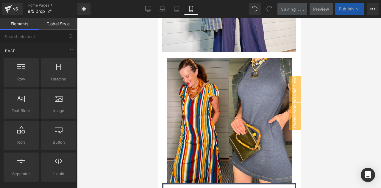
click at [350, 7] on span "Publish" at bounding box center [345, 9] width 15 height 5
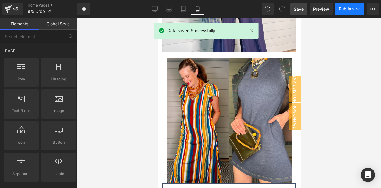
click at [350, 7] on span "Publish" at bounding box center [345, 9] width 15 height 5
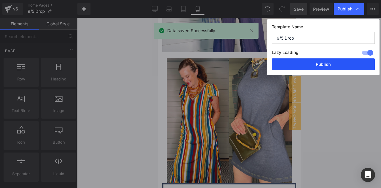
drag, startPoint x: 318, startPoint y: 64, endPoint x: 83, endPoint y: 70, distance: 234.7
click at [318, 64] on button "Publish" at bounding box center [322, 64] width 103 height 12
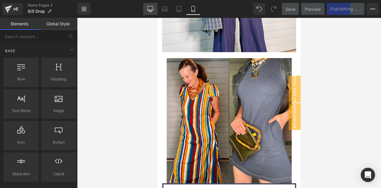
click at [152, 10] on icon at bounding box center [150, 9] width 6 height 6
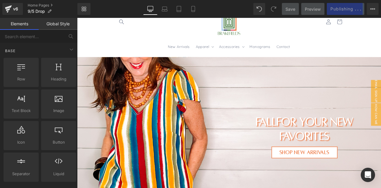
scroll to position [20, 0]
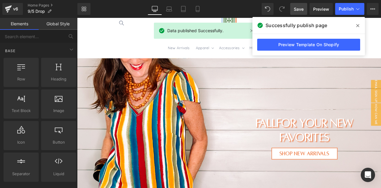
click at [359, 26] on icon at bounding box center [357, 25] width 3 height 5
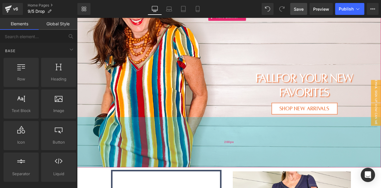
scroll to position [74, 0]
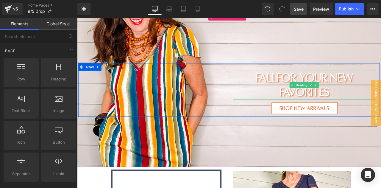
click at [306, 92] on h1 "fall for your new favorites" at bounding box center [345, 97] width 169 height 34
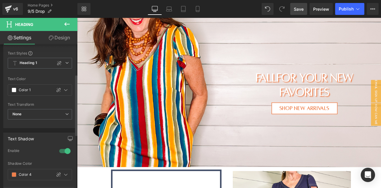
scroll to position [131, 0]
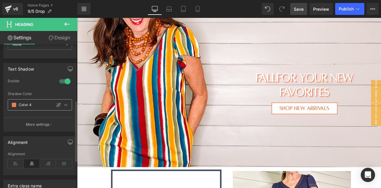
click at [14, 104] on span at bounding box center [14, 104] width 5 height 5
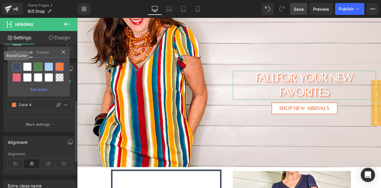
click at [19, 67] on div at bounding box center [16, 66] width 8 height 8
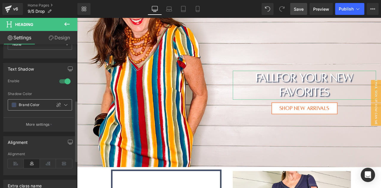
click at [15, 104] on span at bounding box center [14, 104] width 5 height 5
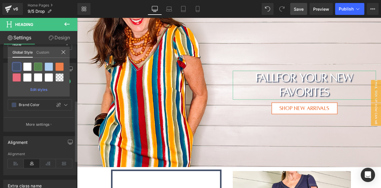
click at [40, 55] on link "Custom" at bounding box center [42, 52] width 13 height 10
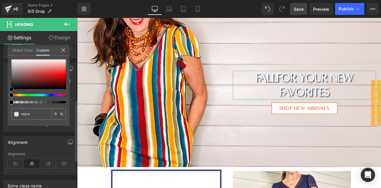
click at [12, 77] on div at bounding box center [38, 74] width 55 height 30
click at [16, 75] on div at bounding box center [38, 74] width 55 height 30
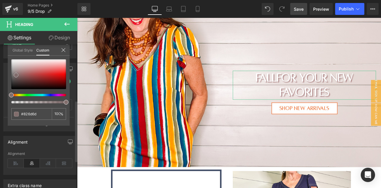
click at [22, 71] on div at bounding box center [38, 74] width 55 height 30
click at [25, 77] on div at bounding box center [38, 74] width 55 height 30
click at [23, 67] on div at bounding box center [38, 74] width 55 height 30
click at [16, 69] on div at bounding box center [38, 74] width 55 height 30
click at [13, 75] on div at bounding box center [38, 74] width 55 height 30
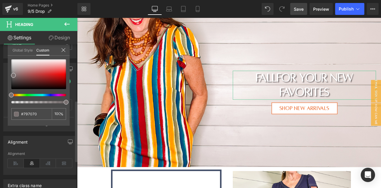
click at [10, 76] on div "none 0 %" at bounding box center [39, 92] width 62 height 66
click at [12, 81] on div at bounding box center [38, 74] width 55 height 30
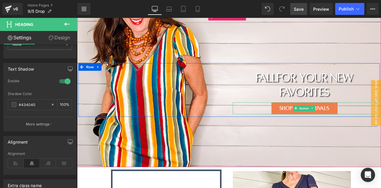
click at [341, 125] on span "Button" at bounding box center [346, 124] width 14 height 7
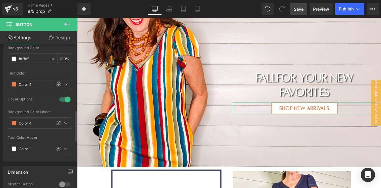
scroll to position [305, 0]
click at [14, 82] on span at bounding box center [14, 83] width 5 height 5
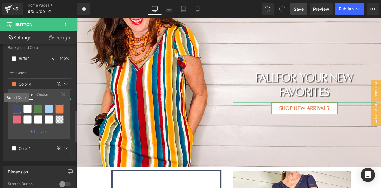
click at [17, 107] on div at bounding box center [16, 108] width 8 height 8
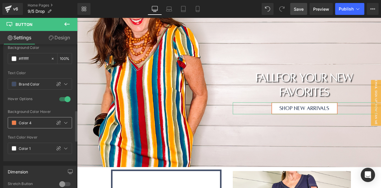
click at [14, 120] on span at bounding box center [14, 122] width 5 height 5
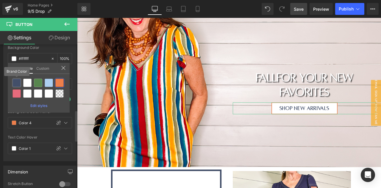
click at [17, 84] on div at bounding box center [16, 82] width 8 height 8
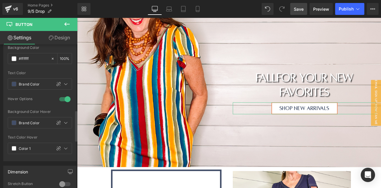
click at [64, 35] on link "Design" at bounding box center [59, 37] width 39 height 13
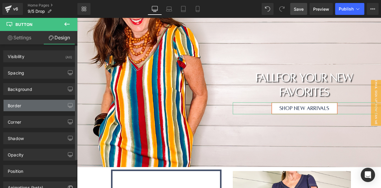
click at [19, 109] on div "Border" at bounding box center [40, 105] width 73 height 11
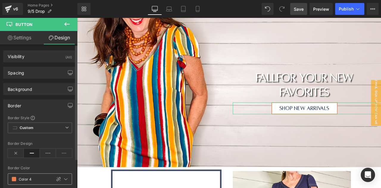
click at [13, 178] on span at bounding box center [14, 178] width 5 height 5
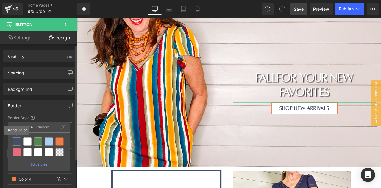
click at [14, 141] on div at bounding box center [16, 141] width 8 height 8
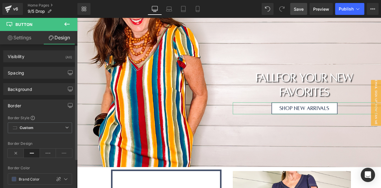
click at [4, 143] on div "Border Style Custom Border Solid Border Dashed Border Dotted Border 1 Border 1 …" at bounding box center [40, 171] width 73 height 113
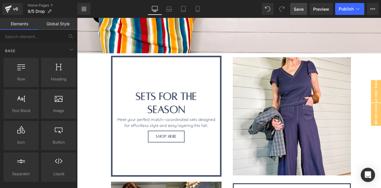
scroll to position [210, 0]
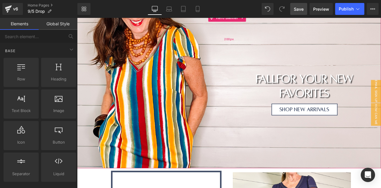
scroll to position [73, 0]
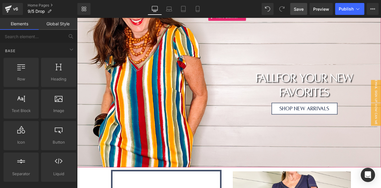
click at [344, 125] on div "Shop New Arrivals Button" at bounding box center [345, 125] width 169 height 14
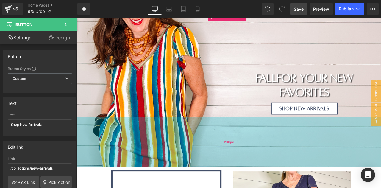
scroll to position [192, 0]
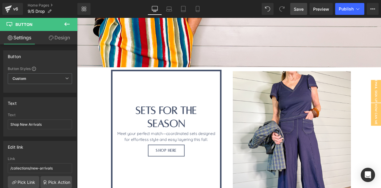
click at [179, 168] on div "SHOP HERE Button" at bounding box center [182, 175] width 118 height 14
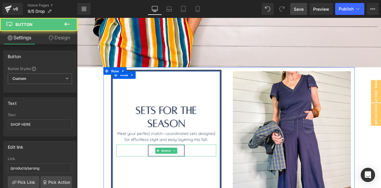
click at [179, 171] on span "Button" at bounding box center [183, 174] width 14 height 7
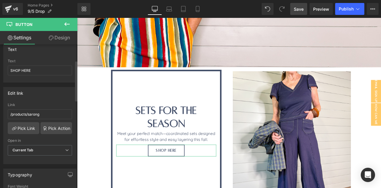
scroll to position [58, 0]
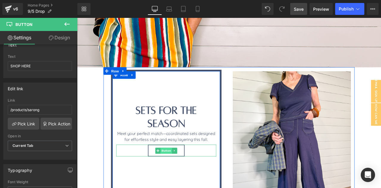
click at [181, 171] on span "Button" at bounding box center [183, 174] width 14 height 7
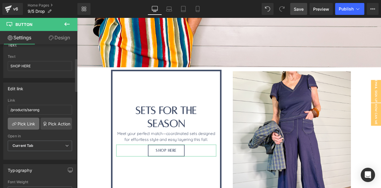
click at [28, 120] on link "Pick Link" at bounding box center [24, 123] width 32 height 12
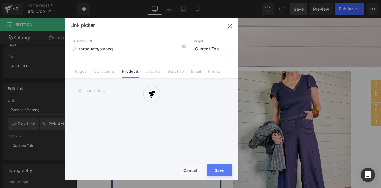
click at [102, 73] on div "Link picker Back to Library Insert Custom URL /products/sarong Target Current T…" at bounding box center [151, 99] width 172 height 162
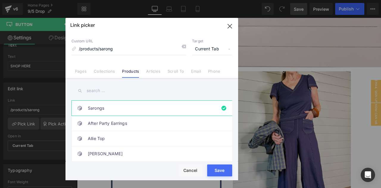
click at [102, 73] on link "Collections" at bounding box center [104, 73] width 21 height 9
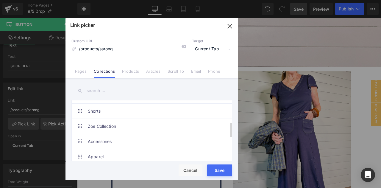
scroll to position [88, 0]
click at [113, 127] on link "Zoe Collection" at bounding box center [153, 125] width 131 height 15
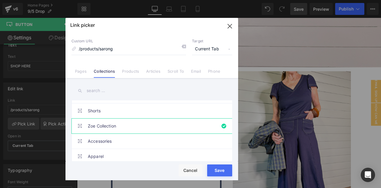
click at [220, 170] on button "Save" at bounding box center [219, 170] width 25 height 12
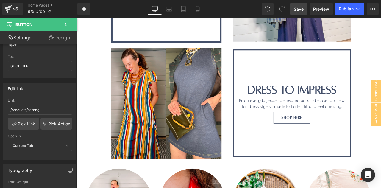
scroll to position [367, 0]
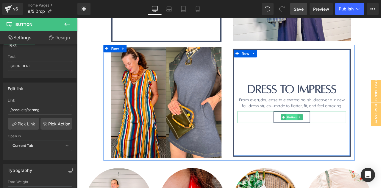
click at [331, 132] on span "Button" at bounding box center [331, 135] width 14 height 7
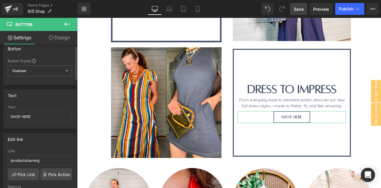
scroll to position [8, 0]
click at [25, 172] on link "Pick Link" at bounding box center [24, 173] width 32 height 12
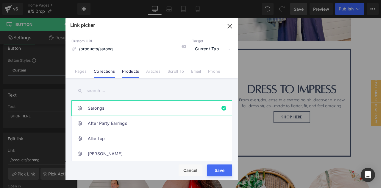
click at [104, 74] on link "Collections" at bounding box center [104, 73] width 21 height 9
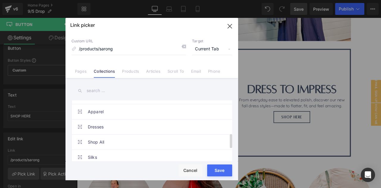
scroll to position [144, 0]
click at [112, 119] on link "Dresses" at bounding box center [153, 115] width 131 height 15
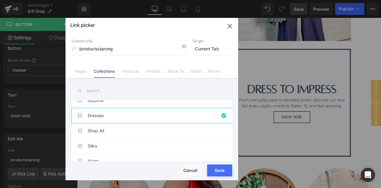
click at [219, 170] on button "Save" at bounding box center [219, 170] width 25 height 12
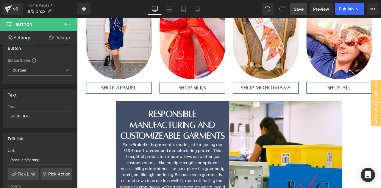
scroll to position [601, 0]
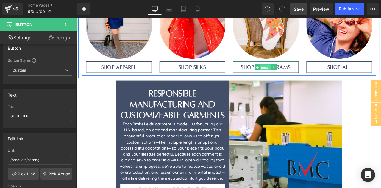
click at [298, 73] on span "Button" at bounding box center [300, 76] width 14 height 7
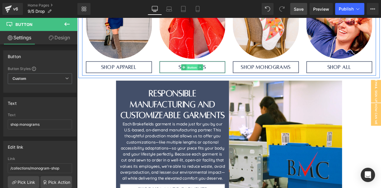
click at [214, 73] on span "Button" at bounding box center [213, 76] width 14 height 7
click at [124, 73] on span "Button" at bounding box center [127, 76] width 14 height 7
click at [380, 73] on span "Button" at bounding box center [387, 76] width 14 height 7
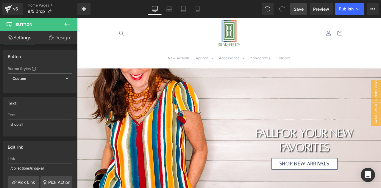
scroll to position [7, 0]
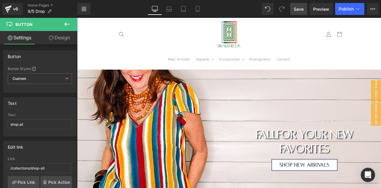
click at [302, 6] on span "Save" at bounding box center [298, 9] width 10 height 6
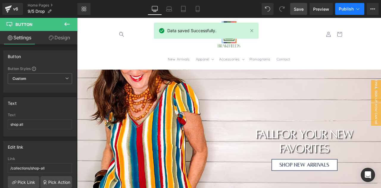
click at [351, 8] on span "Publish" at bounding box center [345, 9] width 15 height 5
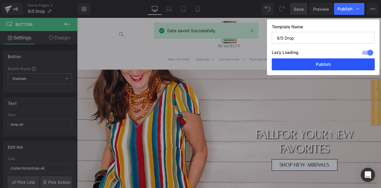
click at [315, 65] on button "Publish" at bounding box center [322, 64] width 103 height 12
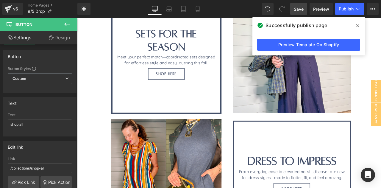
scroll to position [278, 0]
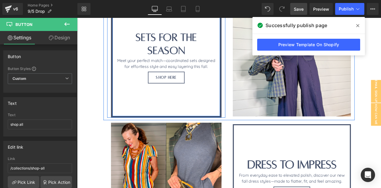
click at [220, 119] on div at bounding box center [182, 113] width 118 height 36
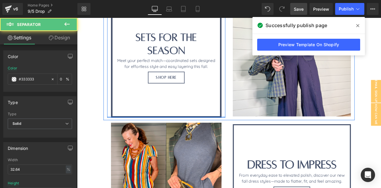
click at [222, 134] on div at bounding box center [183, 134] width 140 height 1
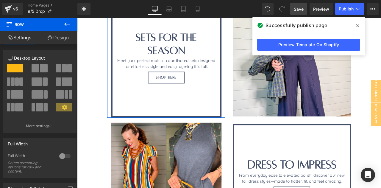
click at [59, 35] on link "Design" at bounding box center [58, 37] width 39 height 13
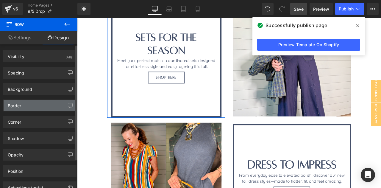
click at [26, 107] on div "Border" at bounding box center [40, 105] width 73 height 11
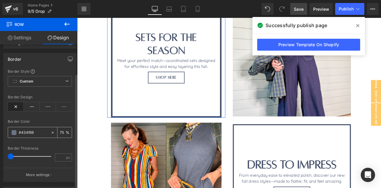
scroll to position [47, 0]
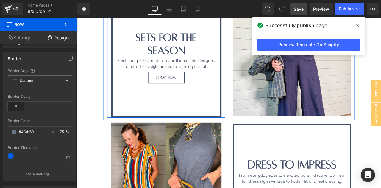
click at [77, 18] on div at bounding box center [77, 18] width 0 height 0
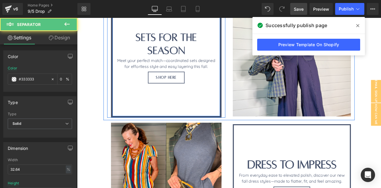
click at [119, 102] on div "Separator Sets for the season Heading Meet your perfect match—coordinated sets …" at bounding box center [182, 65] width 127 height 134
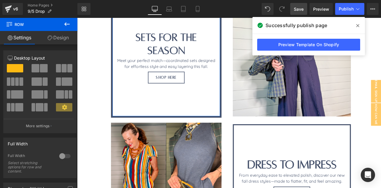
click at [64, 38] on link "Design" at bounding box center [58, 37] width 39 height 13
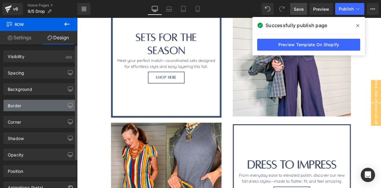
click at [25, 107] on div "Border" at bounding box center [40, 105] width 73 height 11
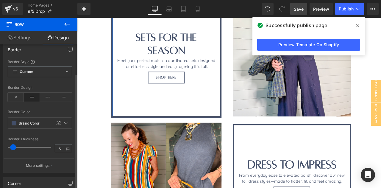
scroll to position [76, 0]
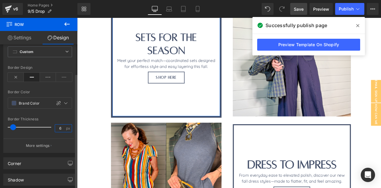
click at [57, 125] on input "6" at bounding box center [60, 127] width 10 height 7
type input "4"
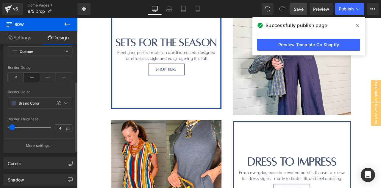
click at [64, 119] on div "Border Thickness" at bounding box center [40, 119] width 64 height 4
click at [302, 5] on link "Save" at bounding box center [298, 9] width 17 height 12
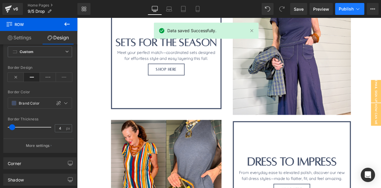
click at [350, 7] on span "Publish" at bounding box center [345, 9] width 15 height 5
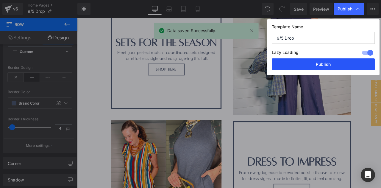
click at [312, 65] on button "Publish" at bounding box center [322, 64] width 103 height 12
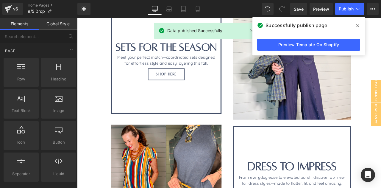
scroll to position [0, 0]
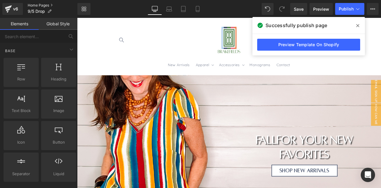
click at [35, 4] on link "Home Pages" at bounding box center [53, 5] width 50 height 5
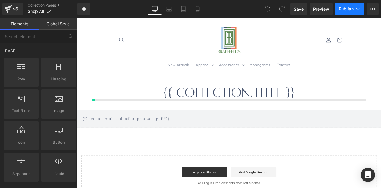
click at [351, 8] on span "Publish" at bounding box center [345, 9] width 15 height 5
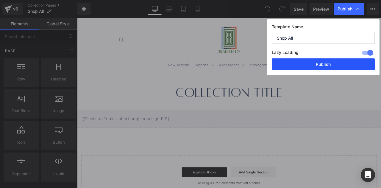
click at [321, 64] on button "Publish" at bounding box center [322, 64] width 103 height 12
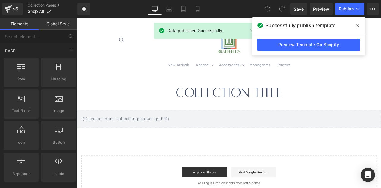
click at [337, 100] on h1 "Collection title" at bounding box center [257, 106] width 360 height 20
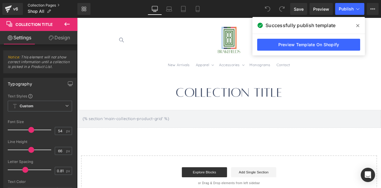
click at [39, 6] on link "Collection Pages" at bounding box center [53, 5] width 50 height 5
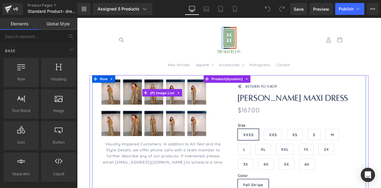
click at [175, 113] on img at bounding box center [168, 106] width 22 height 30
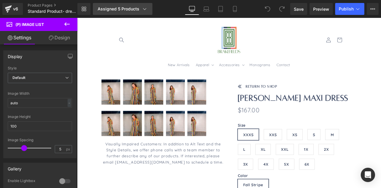
click at [142, 9] on icon at bounding box center [145, 9] width 6 height 6
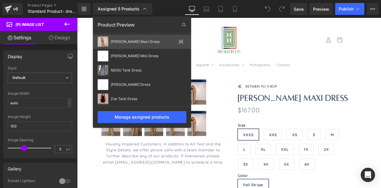
click at [181, 42] on icon at bounding box center [180, 41] width 5 height 5
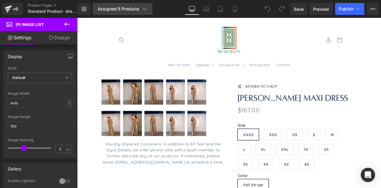
click at [137, 9] on div "Assigned 5 Products" at bounding box center [123, 9] width 50 height 6
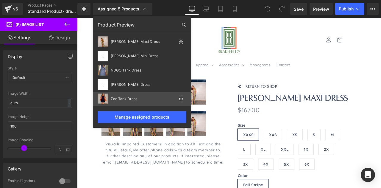
click at [181, 100] on icon at bounding box center [181, 99] width 4 height 2
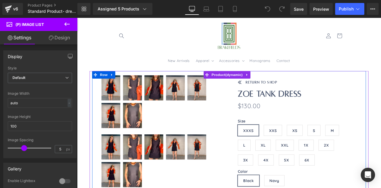
scroll to position [4, 0]
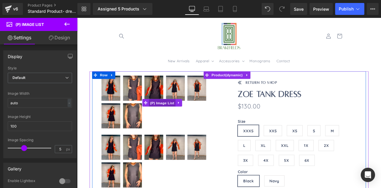
click at [180, 118] on span "(P) Image List" at bounding box center [178, 118] width 32 height 9
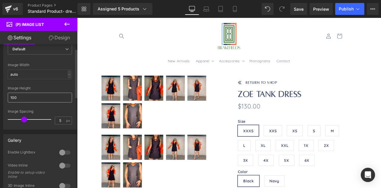
scroll to position [0, 0]
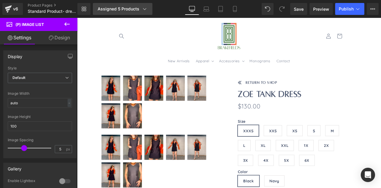
click at [136, 10] on div "Assigned 5 Products" at bounding box center [123, 9] width 50 height 6
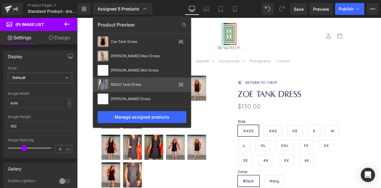
click at [180, 84] on icon at bounding box center [181, 84] width 4 height 2
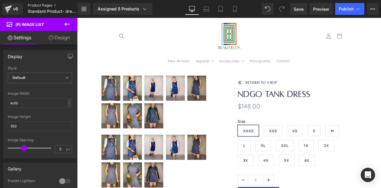
click at [43, 5] on link "Product Pages" at bounding box center [57, 5] width 59 height 5
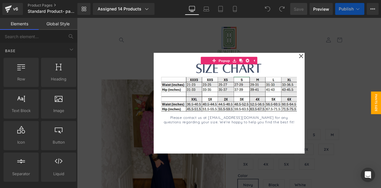
click at [143, 105] on div at bounding box center [257, 118] width 360 height 201
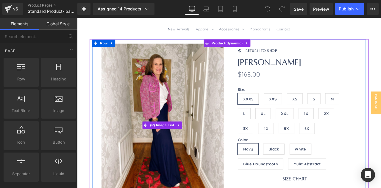
scroll to position [17, 0]
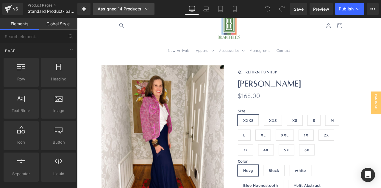
click at [115, 7] on div "Assigned 14 Products" at bounding box center [124, 9] width 52 height 6
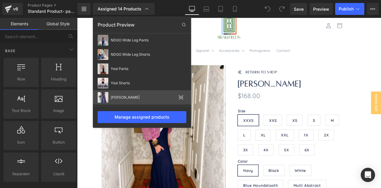
scroll to position [76, 0]
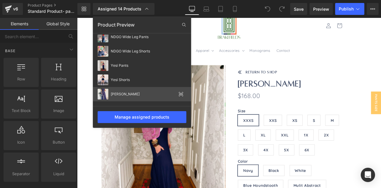
click at [182, 95] on icon at bounding box center [181, 94] width 4 height 2
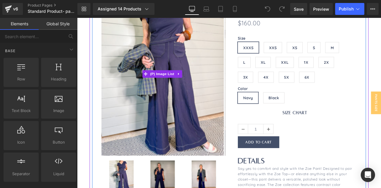
scroll to position [0, 0]
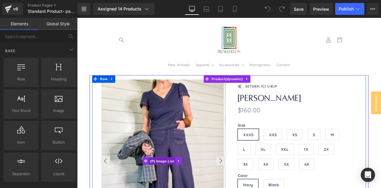
click at [179, 184] on span "(P) Image List" at bounding box center [178, 187] width 32 height 9
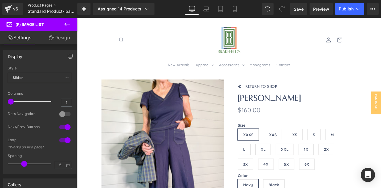
click at [44, 4] on link "Product Pages" at bounding box center [57, 5] width 58 height 5
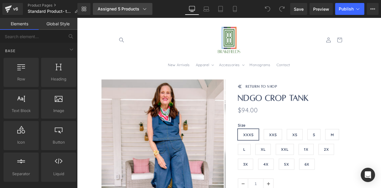
click at [140, 10] on div "Assigned 5 Products" at bounding box center [123, 9] width 50 height 6
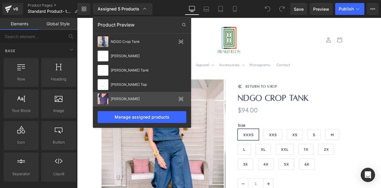
click at [181, 99] on icon at bounding box center [180, 98] width 1 height 1
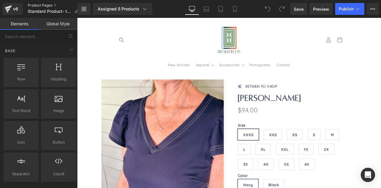
click at [46, 5] on link "Product Pages" at bounding box center [56, 5] width 56 height 5
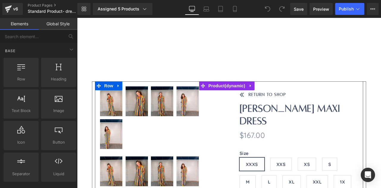
scroll to position [4, 0]
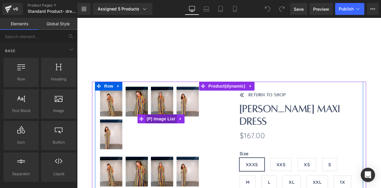
click at [161, 118] on span "(P) Image List" at bounding box center [161, 118] width 32 height 9
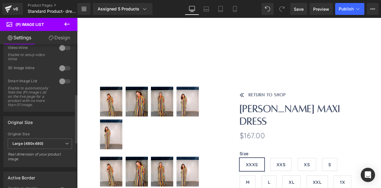
scroll to position [146, 0]
click at [65, 77] on div at bounding box center [65, 81] width 14 height 10
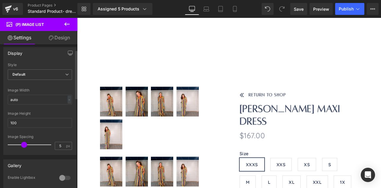
scroll to position [0, 0]
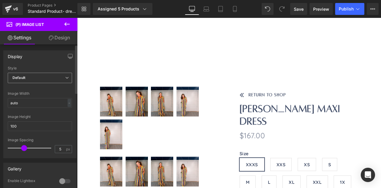
click at [41, 82] on span "Default" at bounding box center [40, 78] width 64 height 10
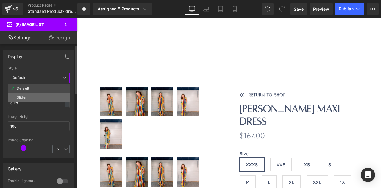
click at [33, 96] on li "Slider" at bounding box center [39, 97] width 62 height 9
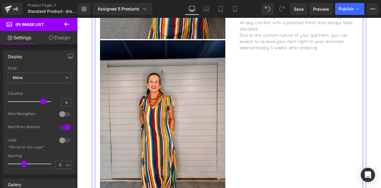
scroll to position [387, 0]
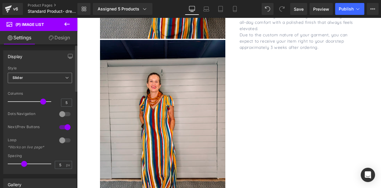
click at [52, 76] on span "Slider" at bounding box center [40, 78] width 64 height 10
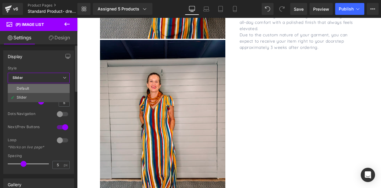
click at [41, 86] on li "Default" at bounding box center [39, 88] width 62 height 9
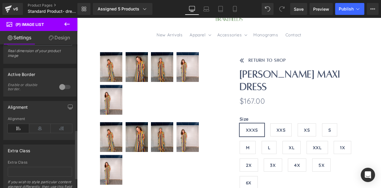
scroll to position [251, 0]
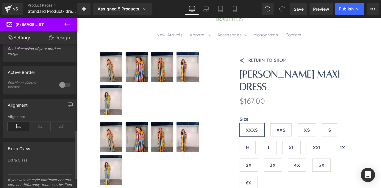
click at [69, 87] on div at bounding box center [65, 85] width 14 height 10
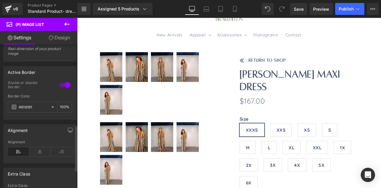
click at [62, 87] on div at bounding box center [65, 85] width 14 height 10
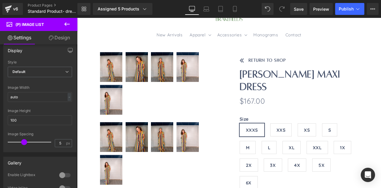
scroll to position [1, 0]
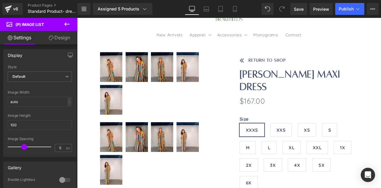
click at [54, 38] on link "Design" at bounding box center [59, 37] width 39 height 13
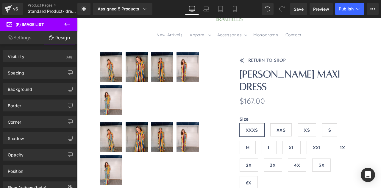
click at [65, 23] on icon at bounding box center [66, 24] width 5 height 4
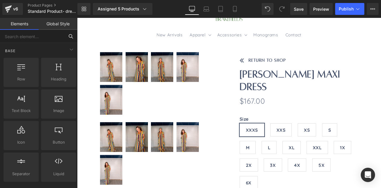
click at [38, 36] on input "text" at bounding box center [32, 36] width 64 height 13
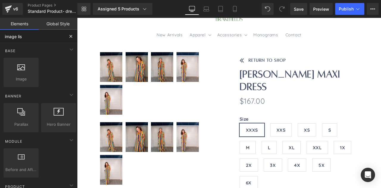
type input "image list"
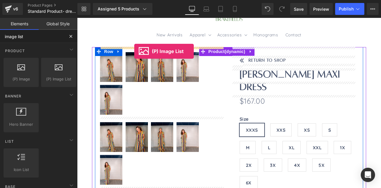
drag, startPoint x: 118, startPoint y: 76, endPoint x: 134, endPoint y: 51, distance: 29.9
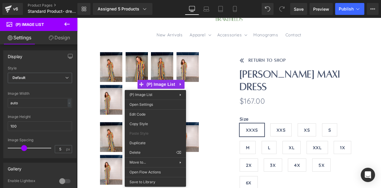
drag, startPoint x: 222, startPoint y: 169, endPoint x: 145, endPoint y: 151, distance: 79.0
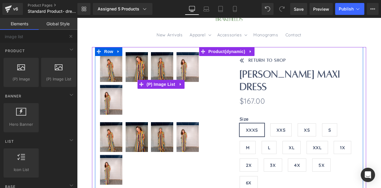
click at [160, 78] on img at bounding box center [162, 67] width 22 height 30
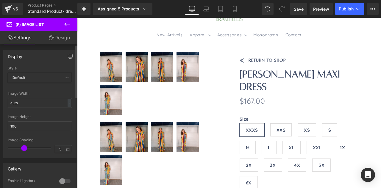
click at [44, 74] on span "Default" at bounding box center [40, 78] width 64 height 10
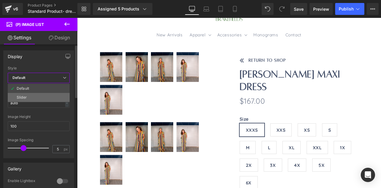
click at [36, 97] on li "Slider" at bounding box center [39, 97] width 62 height 9
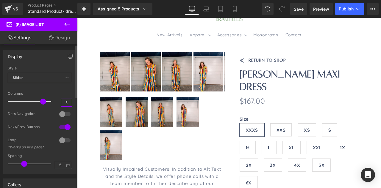
click at [65, 99] on input "5" at bounding box center [66, 102] width 10 height 7
type input "5"
click at [59, 89] on div at bounding box center [40, 88] width 64 height 4
click at [62, 139] on div at bounding box center [65, 140] width 14 height 10
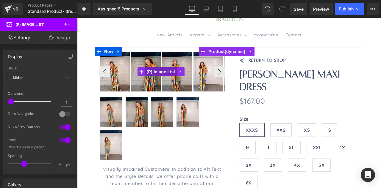
click at [163, 72] on span "(P) Image List" at bounding box center [161, 71] width 32 height 9
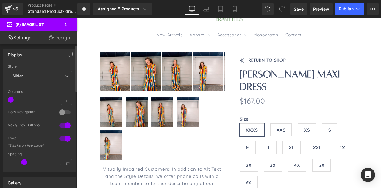
scroll to position [0, 0]
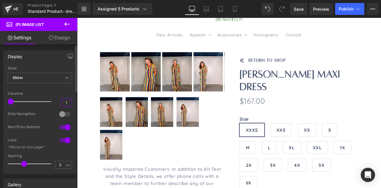
click at [66, 102] on input "1" at bounding box center [66, 102] width 10 height 7
type input "1"
click at [53, 77] on span "Slider" at bounding box center [40, 78] width 64 height 10
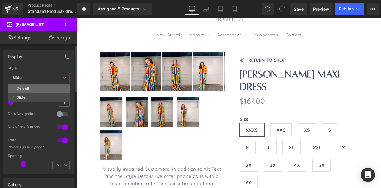
click at [41, 88] on li "Default" at bounding box center [39, 88] width 62 height 9
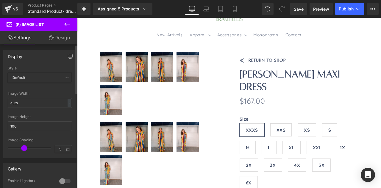
click at [50, 77] on span "Default" at bounding box center [40, 78] width 64 height 10
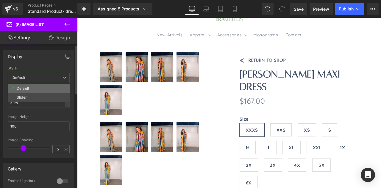
click at [36, 92] on li "Default" at bounding box center [39, 88] width 62 height 9
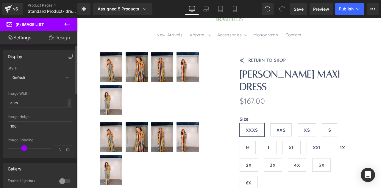
click at [36, 77] on span "Default" at bounding box center [40, 78] width 64 height 10
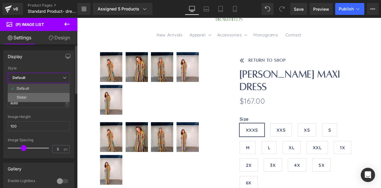
click at [29, 98] on li "Slider" at bounding box center [39, 97] width 62 height 9
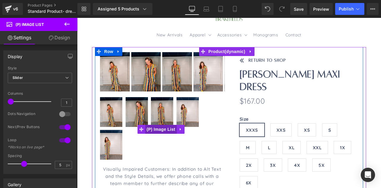
click at [162, 133] on span "(P) Image List" at bounding box center [161, 129] width 32 height 9
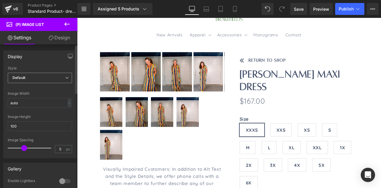
click at [46, 79] on span "Default" at bounding box center [40, 78] width 64 height 10
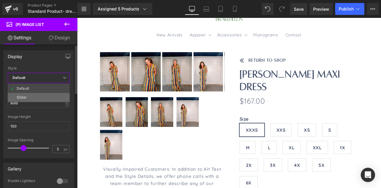
click at [39, 98] on li "Slider" at bounding box center [39, 97] width 62 height 9
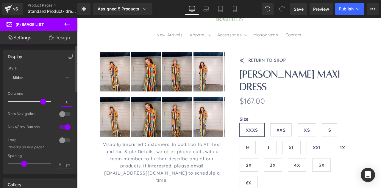
click at [66, 101] on input "5" at bounding box center [66, 102] width 10 height 7
type input "3"
click at [40, 116] on div "Dots Navigation" at bounding box center [30, 114] width 45 height 6
click at [65, 140] on div at bounding box center [65, 140] width 14 height 10
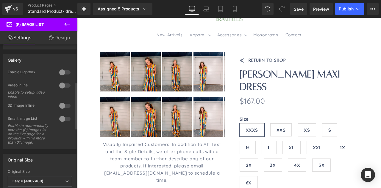
scroll to position [141, 0]
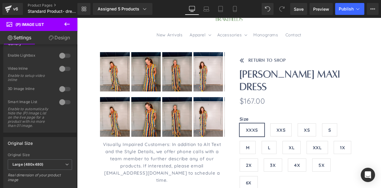
click at [55, 36] on link "Design" at bounding box center [59, 37] width 39 height 13
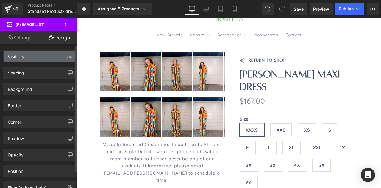
click at [46, 55] on div "Visibility (All)" at bounding box center [40, 56] width 73 height 11
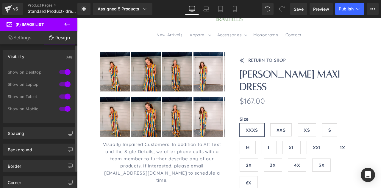
click at [46, 55] on div "Visibility (All)" at bounding box center [40, 56] width 73 height 11
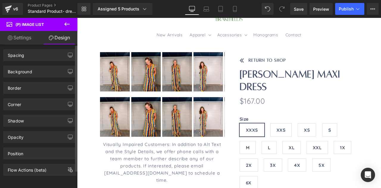
scroll to position [0, 0]
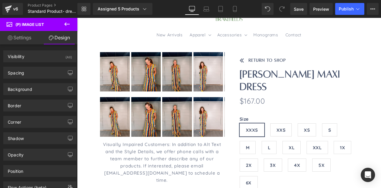
click at [19, 39] on link "Settings" at bounding box center [19, 37] width 39 height 13
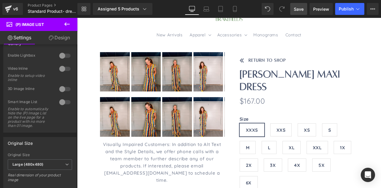
click at [303, 9] on span "Save" at bounding box center [298, 9] width 10 height 6
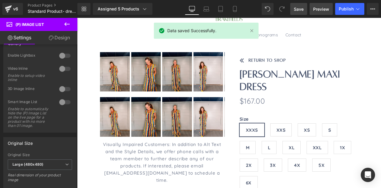
click at [320, 7] on span "Preview" at bounding box center [321, 9] width 16 height 6
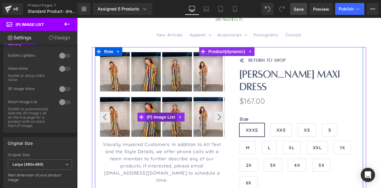
click at [162, 117] on span "(P) Image List" at bounding box center [161, 116] width 32 height 9
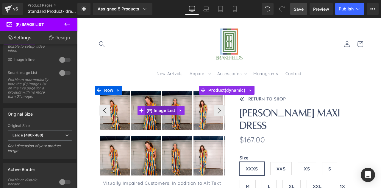
click at [165, 111] on span "(P) Image List" at bounding box center [161, 110] width 32 height 9
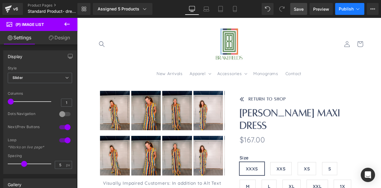
click at [349, 10] on span "Publish" at bounding box center [345, 9] width 15 height 5
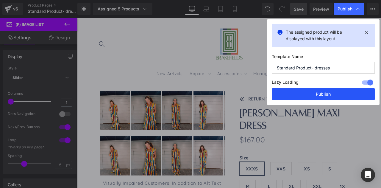
click at [312, 93] on button "Publish" at bounding box center [322, 94] width 103 height 12
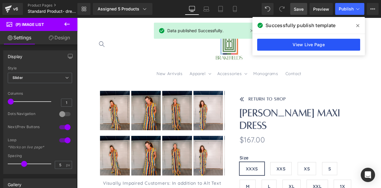
click at [323, 44] on link "View Live Page" at bounding box center [308, 45] width 103 height 12
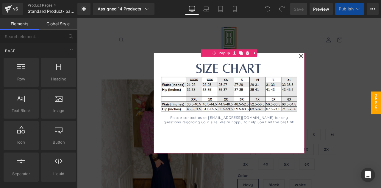
click at [134, 131] on div at bounding box center [257, 118] width 360 height 201
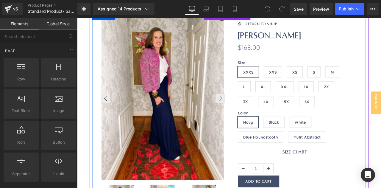
scroll to position [74, 0]
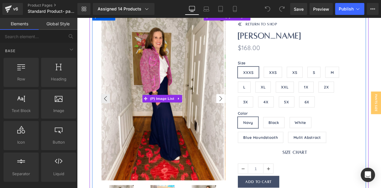
click at [246, 112] on button "›" at bounding box center [247, 113] width 11 height 11
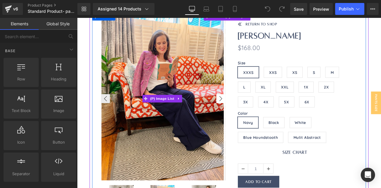
click at [246, 112] on button "›" at bounding box center [247, 113] width 11 height 11
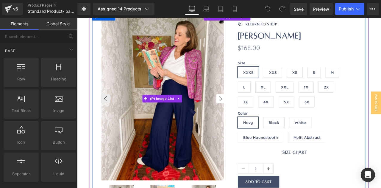
click at [246, 112] on button "›" at bounding box center [247, 113] width 11 height 11
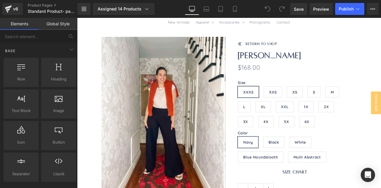
scroll to position [50, 0]
click at [189, 148] on img at bounding box center [178, 136] width 145 height 193
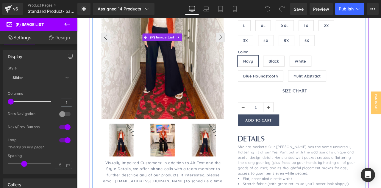
scroll to position [150, 0]
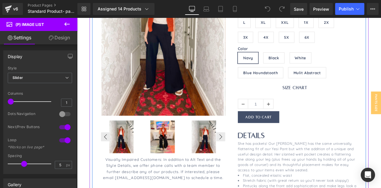
click at [178, 165] on img at bounding box center [178, 158] width 47 height 39
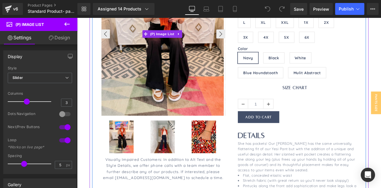
click at [174, 101] on img at bounding box center [178, 37] width 145 height 193
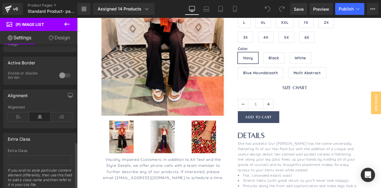
scroll to position [298, 0]
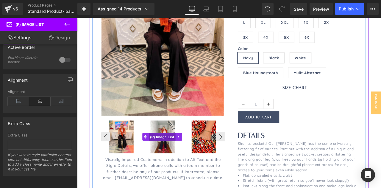
click at [181, 159] on span "(P) Image List" at bounding box center [178, 158] width 32 height 9
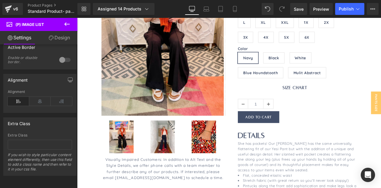
click at [60, 35] on link "Design" at bounding box center [59, 37] width 39 height 13
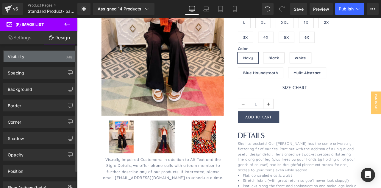
click at [46, 54] on div "Visibility (All)" at bounding box center [40, 56] width 73 height 11
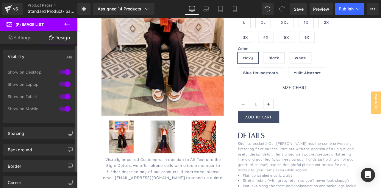
click at [46, 54] on div "Visibility (All)" at bounding box center [40, 56] width 73 height 11
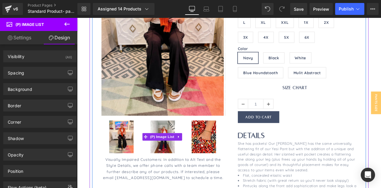
click at [179, 159] on span "(P) Image List" at bounding box center [178, 158] width 32 height 9
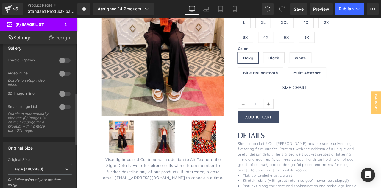
scroll to position [137, 0]
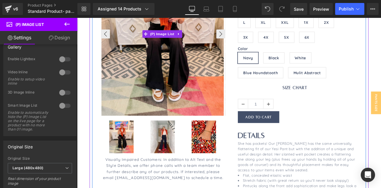
click at [150, 107] on img at bounding box center [178, 37] width 145 height 193
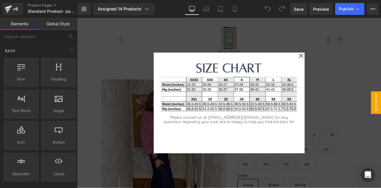
click at [105, 69] on div at bounding box center [257, 118] width 360 height 201
